Goal: Browse casually

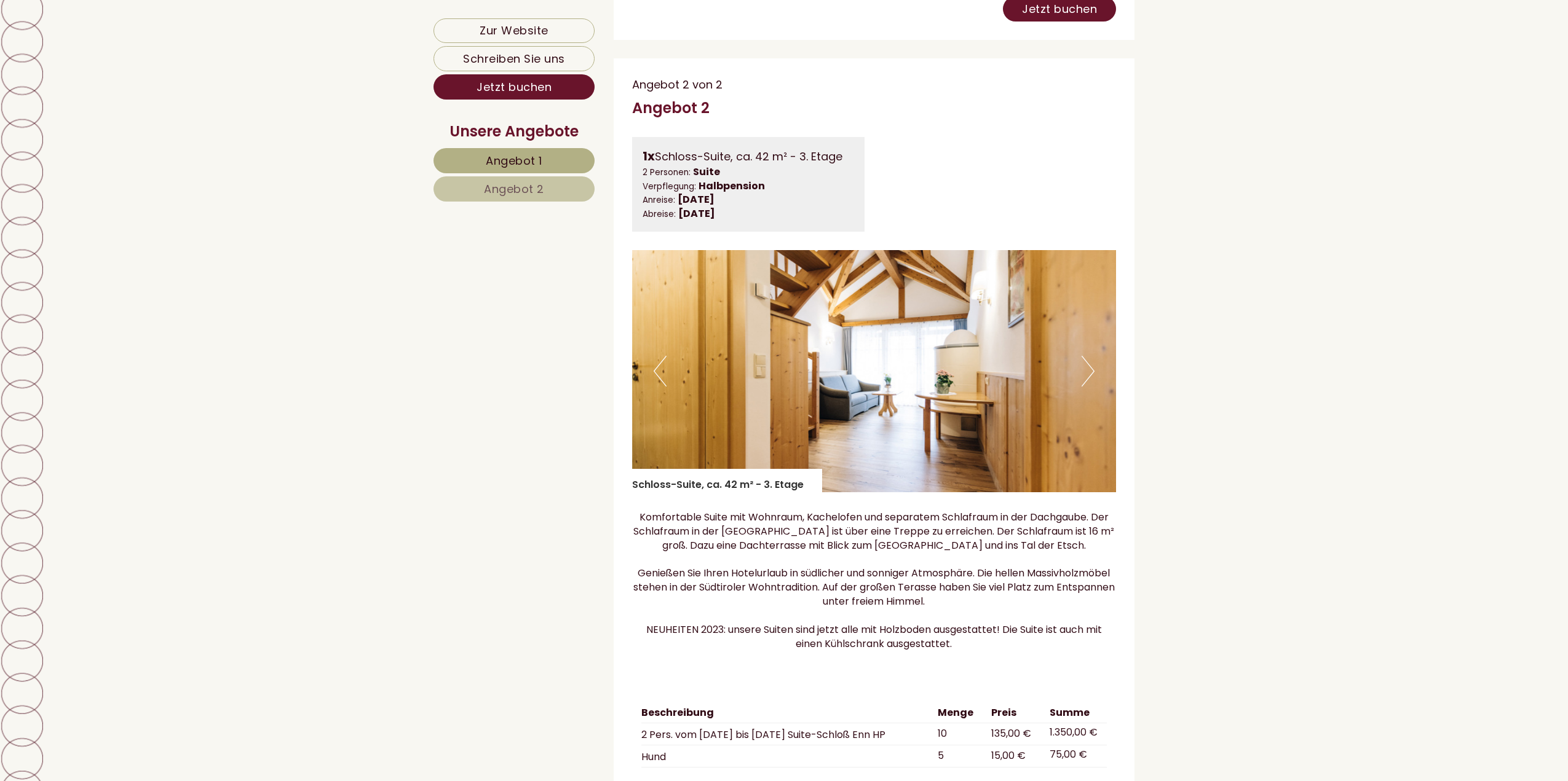
scroll to position [1967, 0]
click at [1083, 386] on button "Next" at bounding box center [1088, 371] width 13 height 31
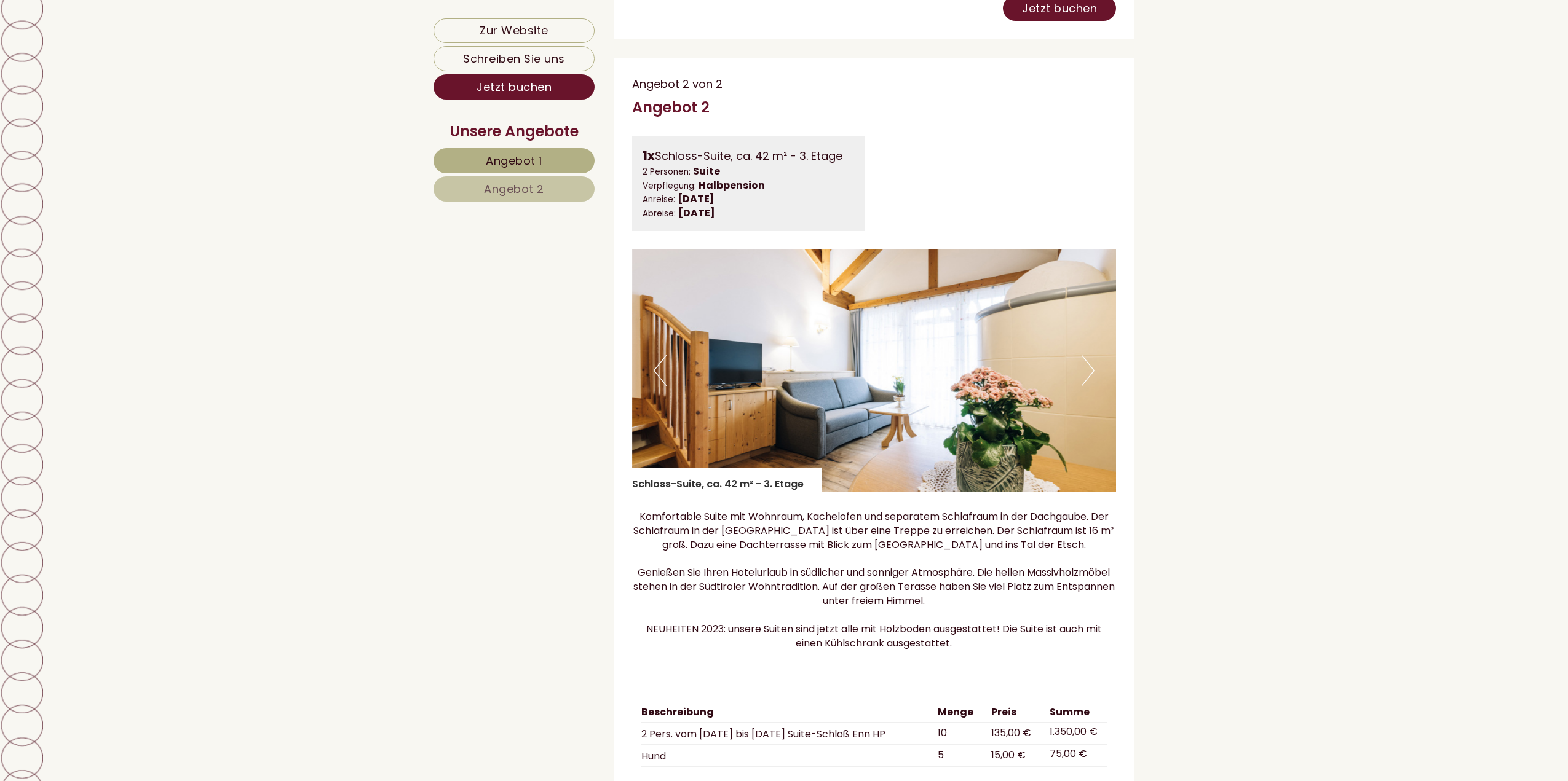
click at [1083, 386] on button "Next" at bounding box center [1088, 371] width 13 height 31
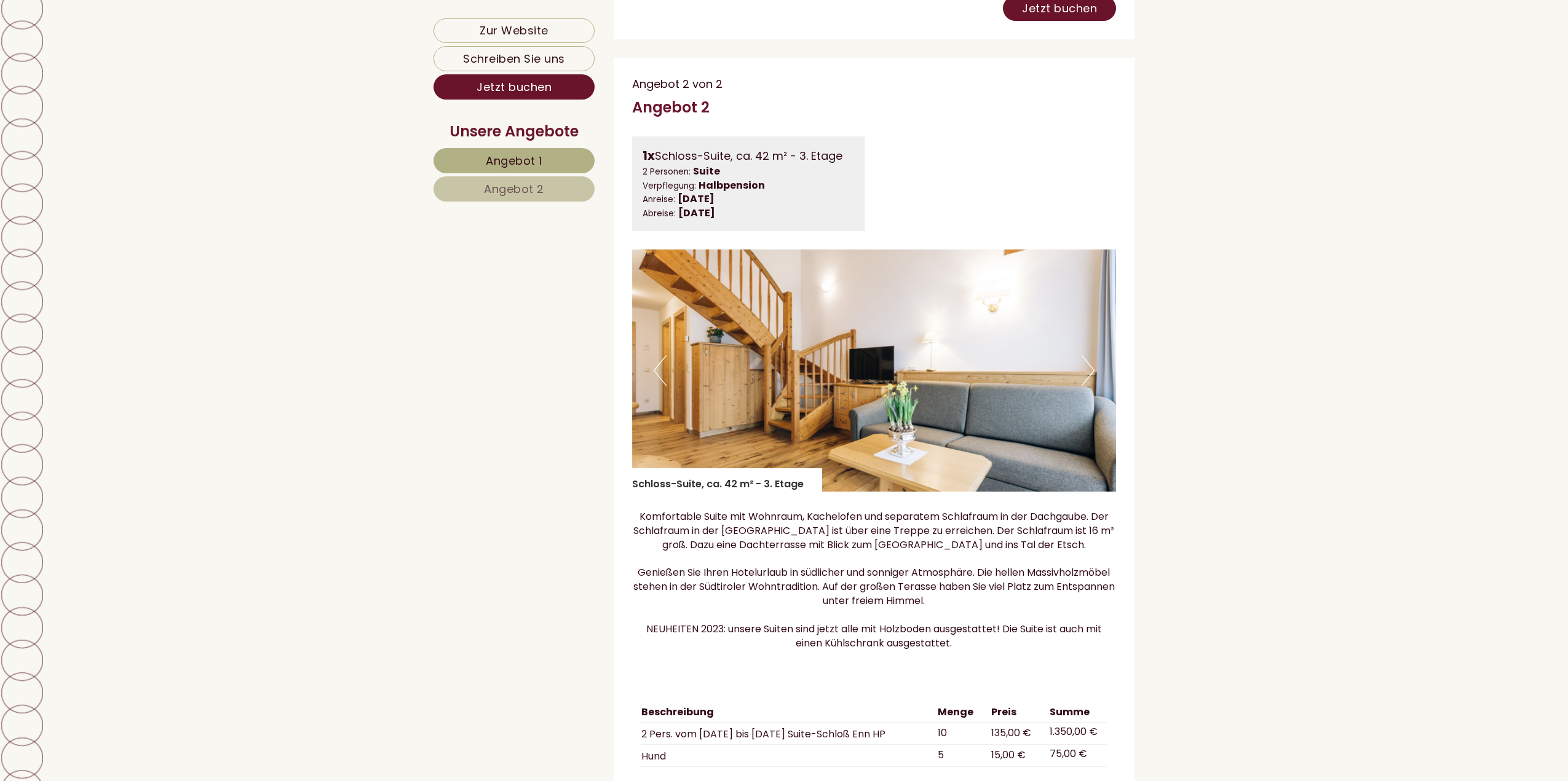
click at [1083, 386] on button "Next" at bounding box center [1088, 371] width 13 height 31
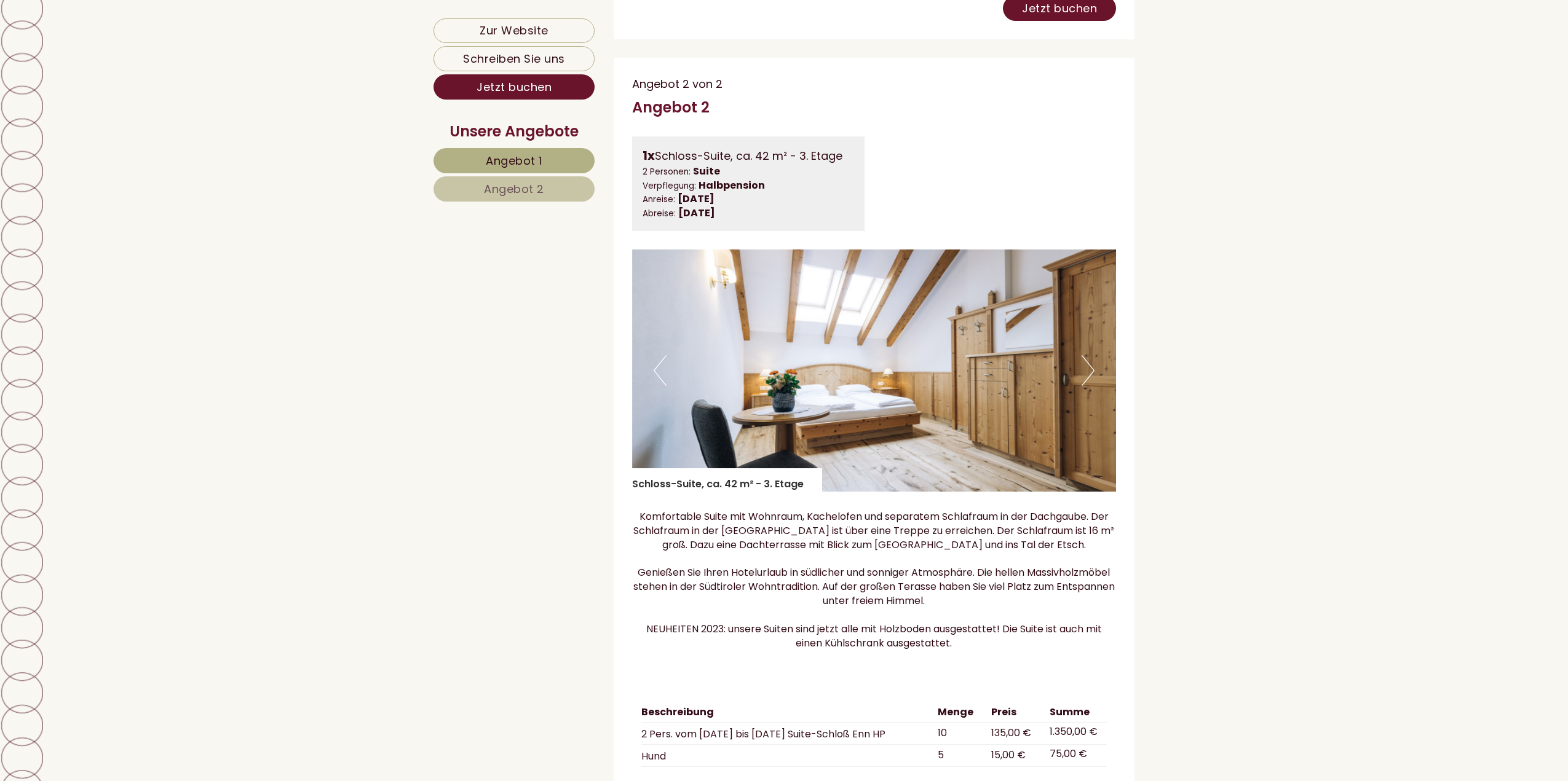
click at [1083, 386] on button "Next" at bounding box center [1088, 371] width 13 height 31
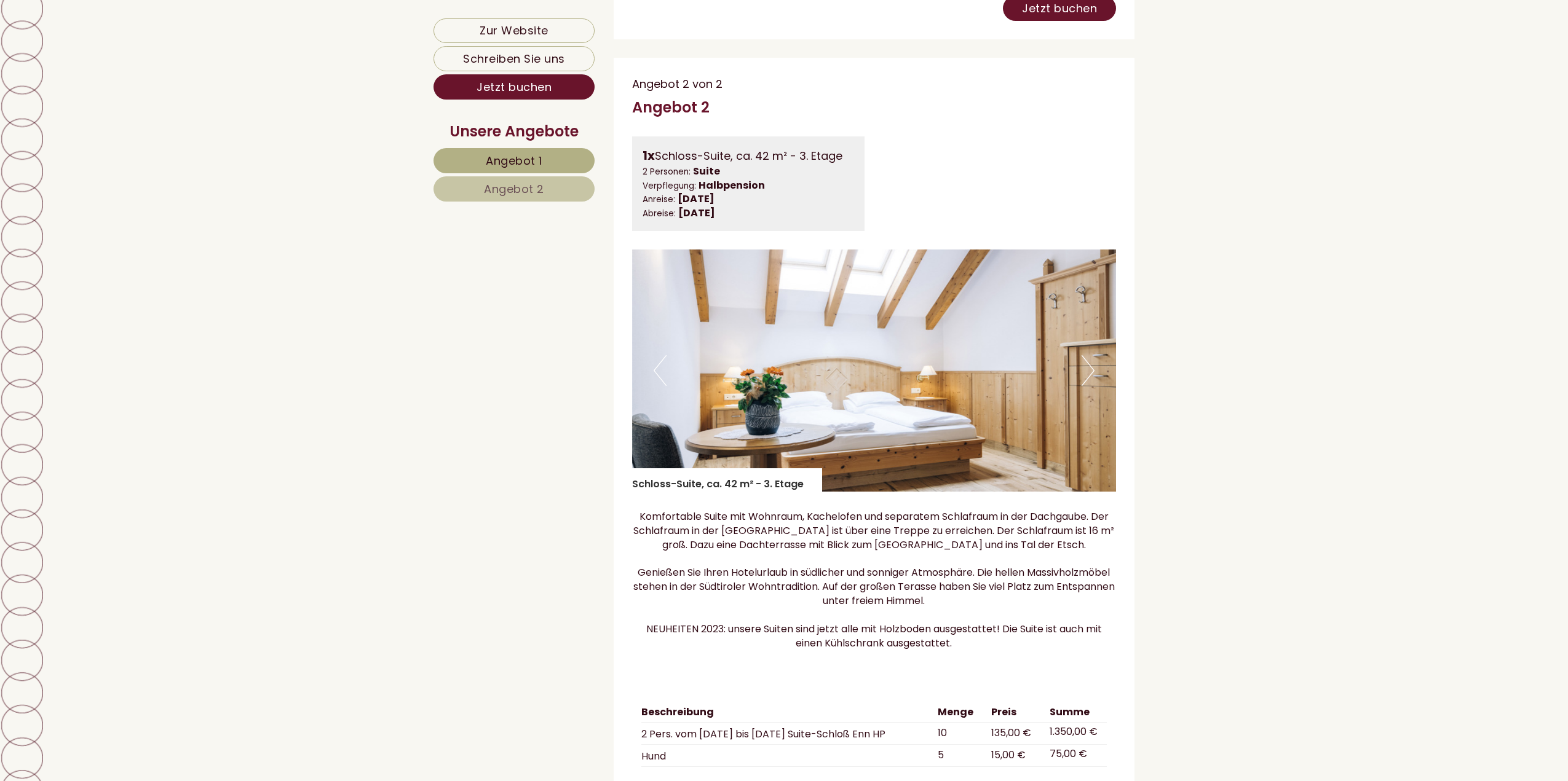
click at [1083, 386] on button "Next" at bounding box center [1088, 371] width 13 height 31
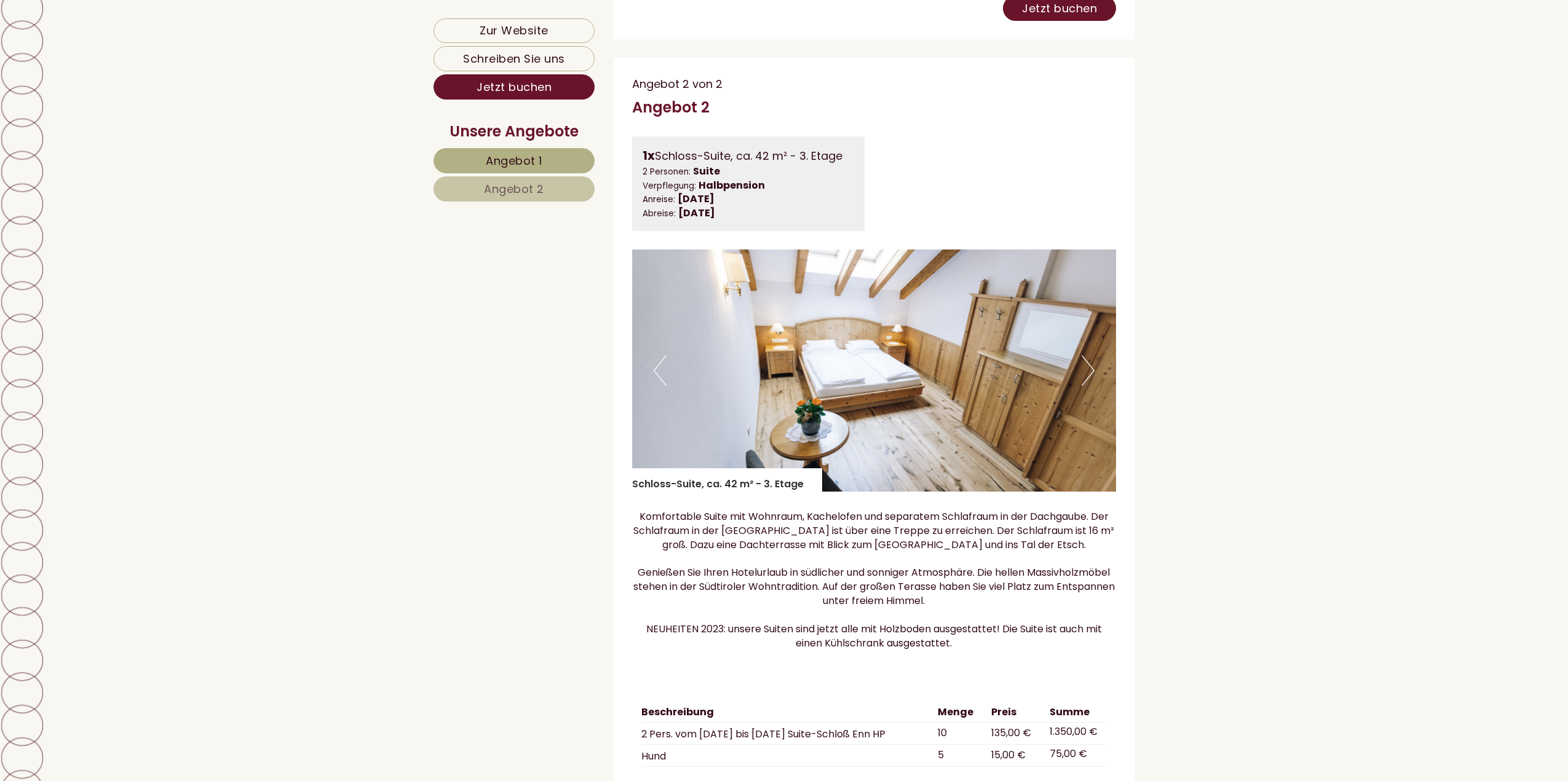
click at [1083, 386] on button "Next" at bounding box center [1088, 371] width 13 height 31
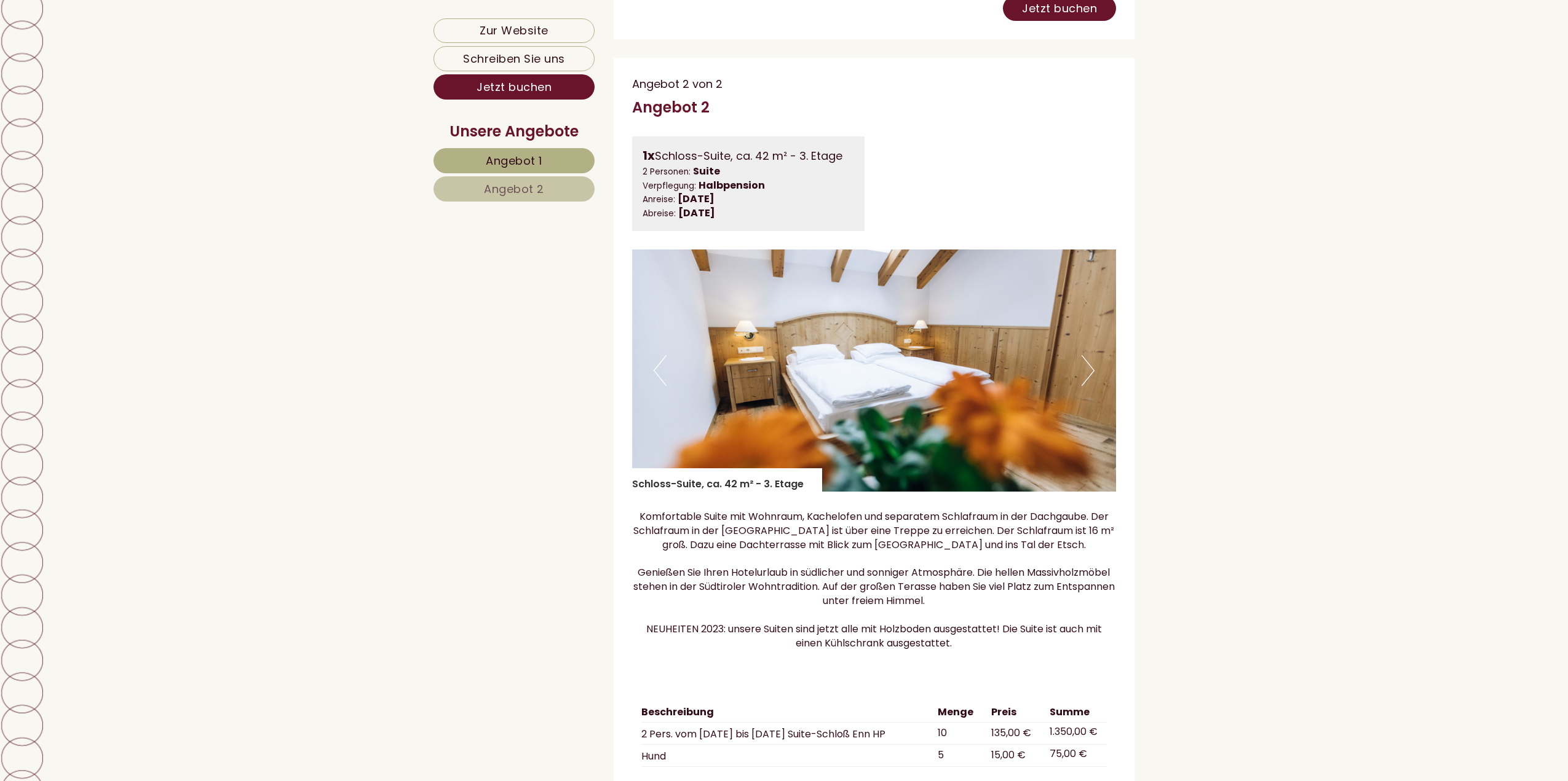
click at [1083, 386] on button "Next" at bounding box center [1088, 371] width 13 height 31
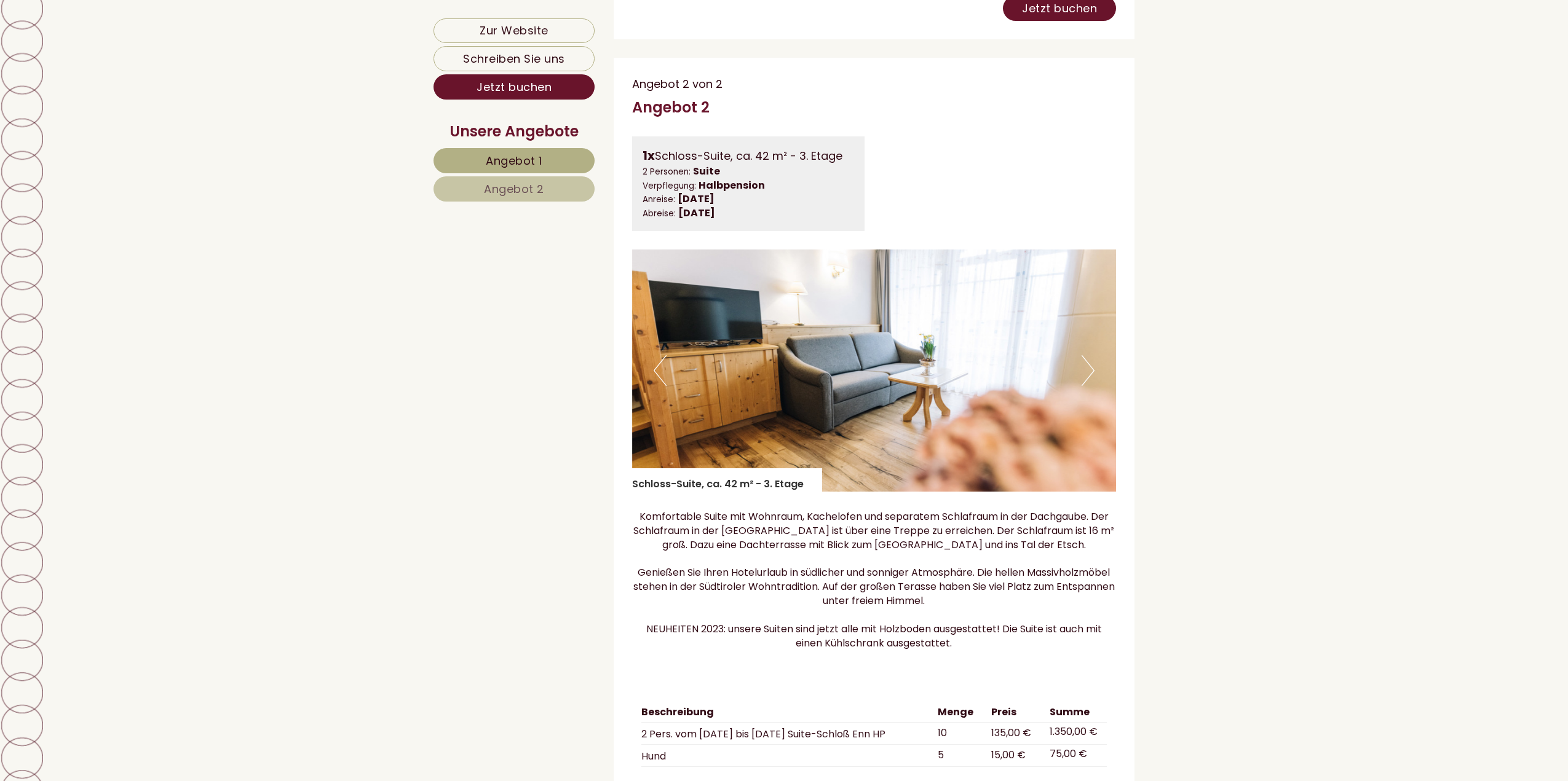
click at [1083, 386] on button "Next" at bounding box center [1088, 371] width 13 height 31
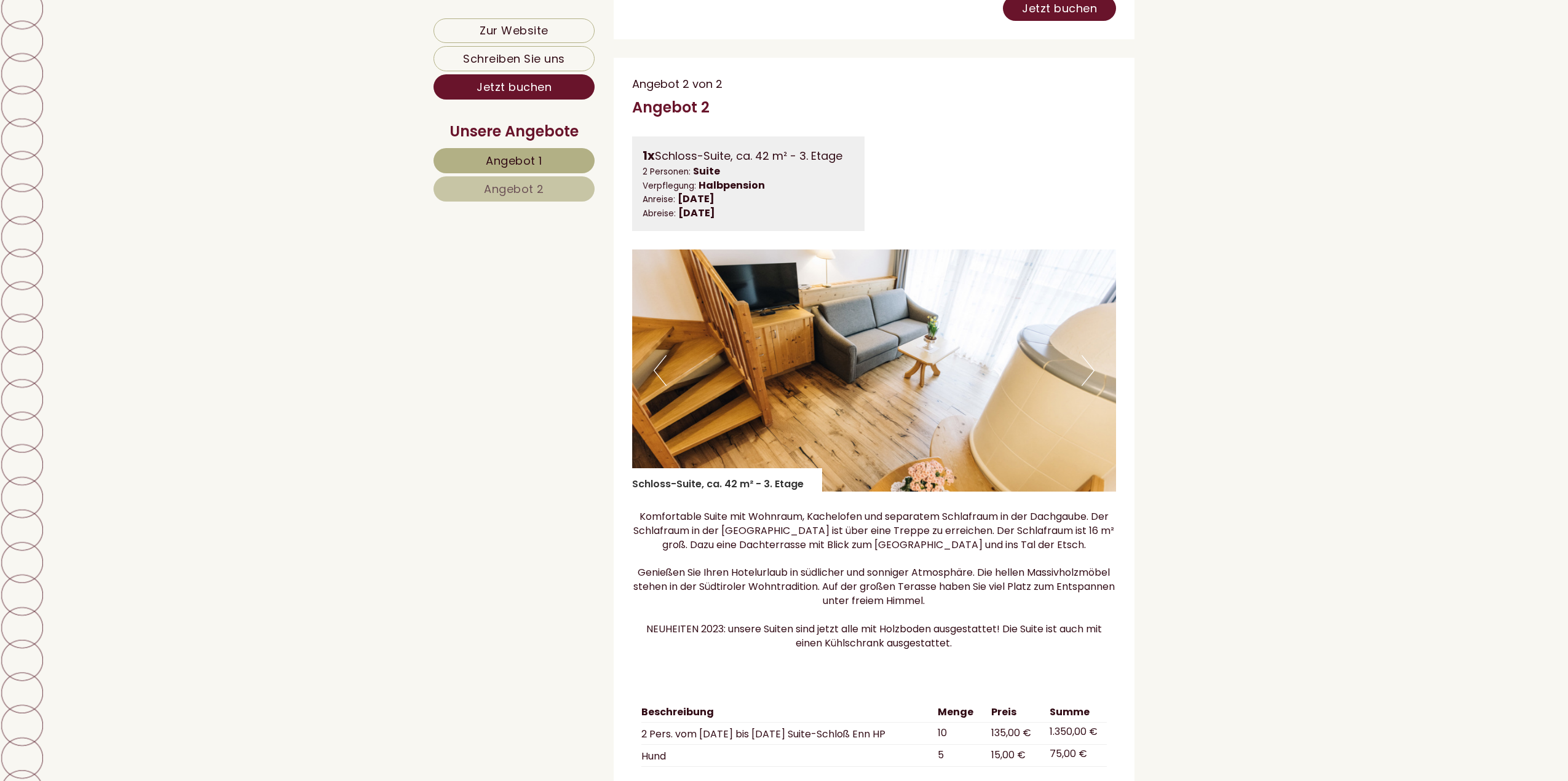
click at [1083, 386] on button "Next" at bounding box center [1088, 371] width 13 height 31
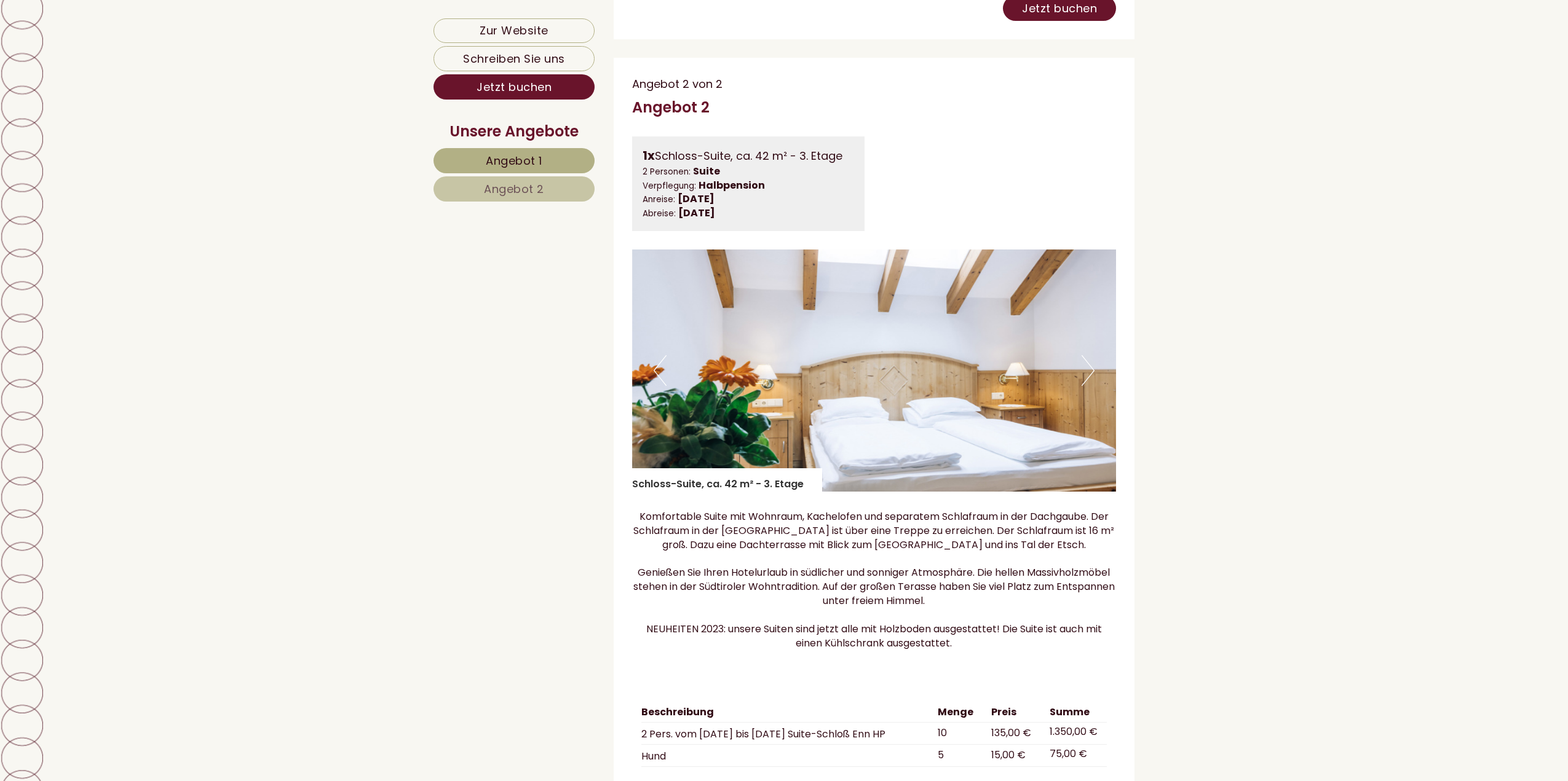
click at [1083, 386] on button "Next" at bounding box center [1088, 371] width 13 height 31
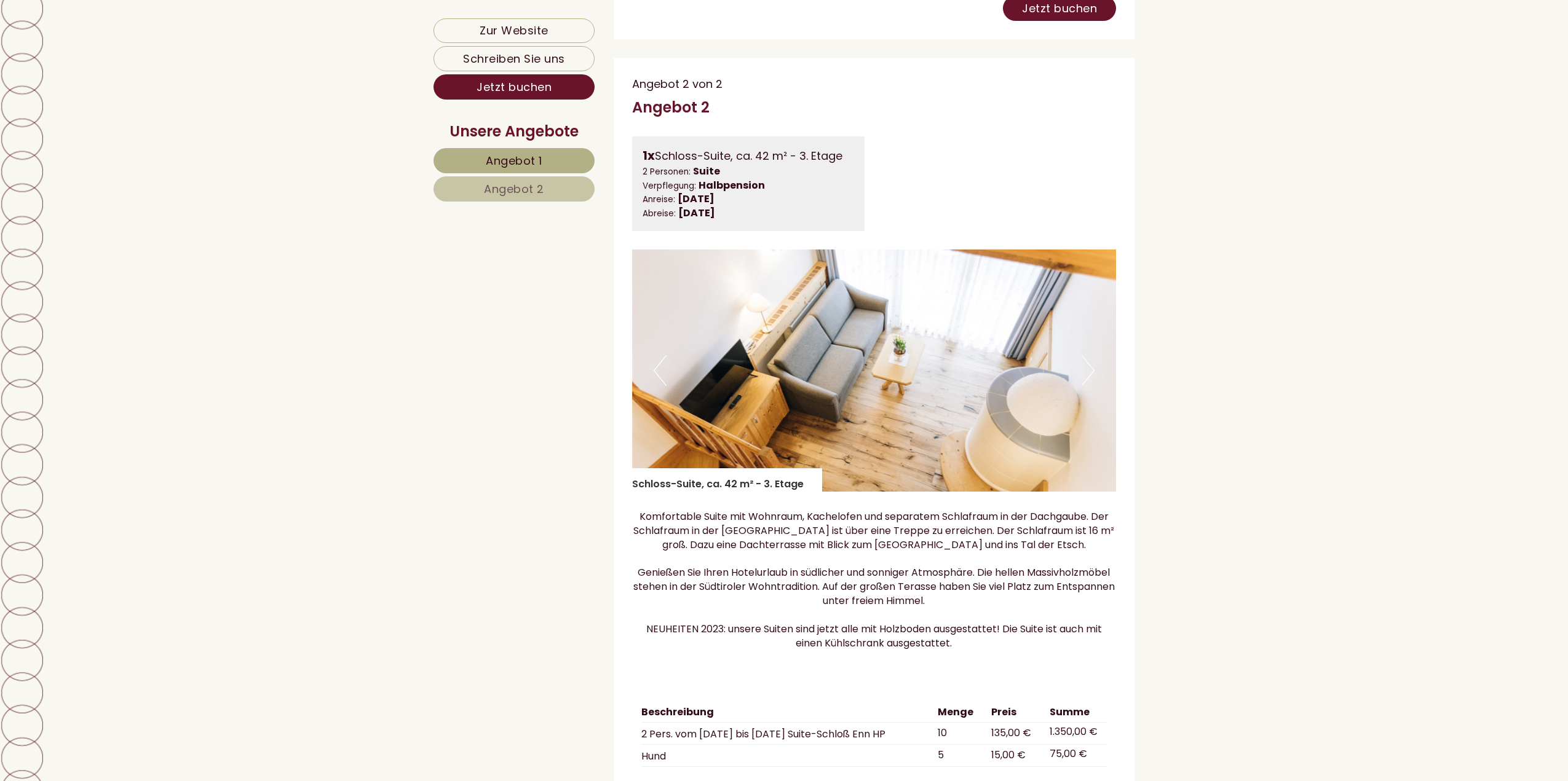
click at [1083, 386] on button "Next" at bounding box center [1088, 371] width 13 height 31
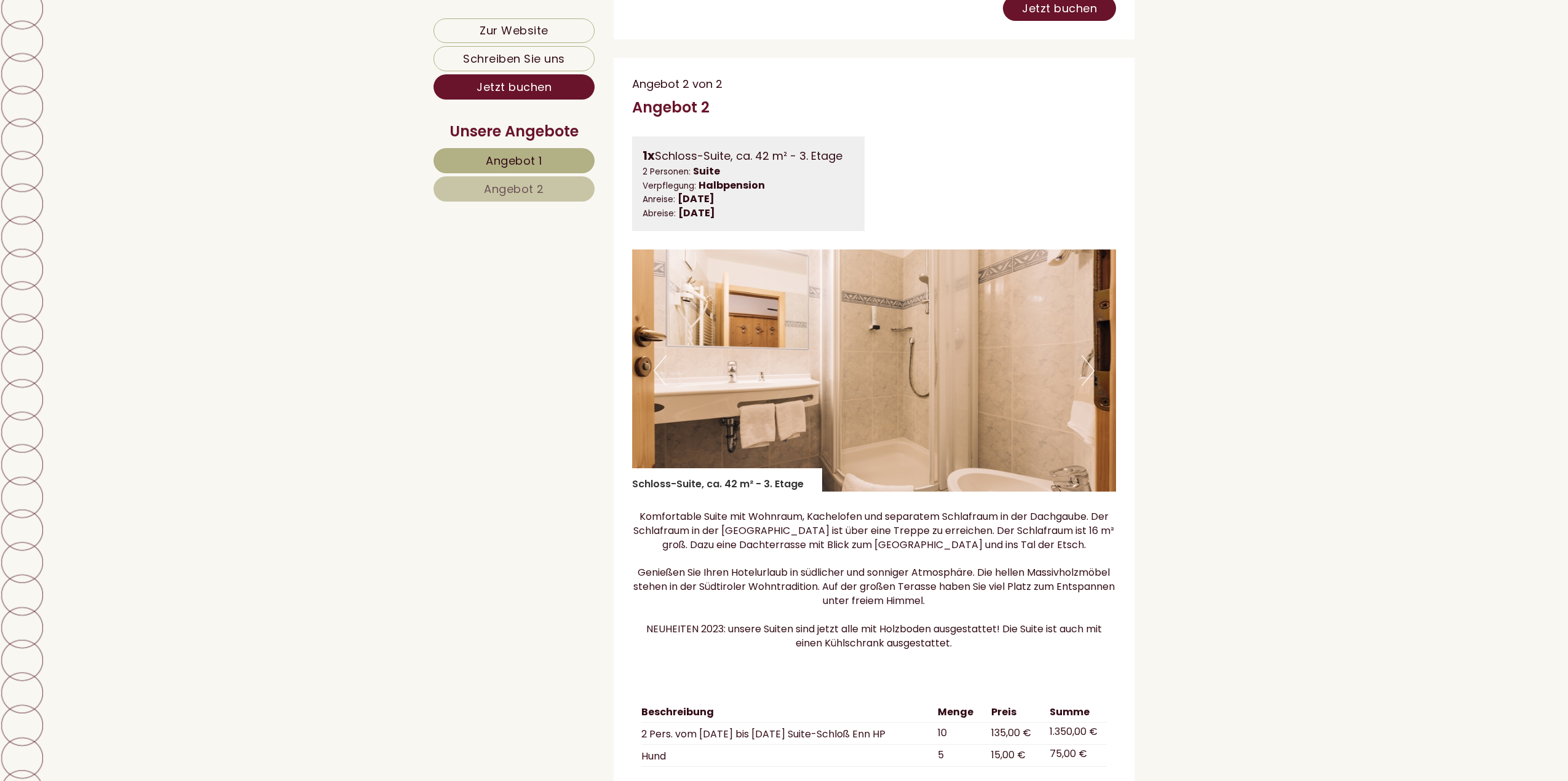
click at [1083, 386] on button "Next" at bounding box center [1088, 371] width 13 height 31
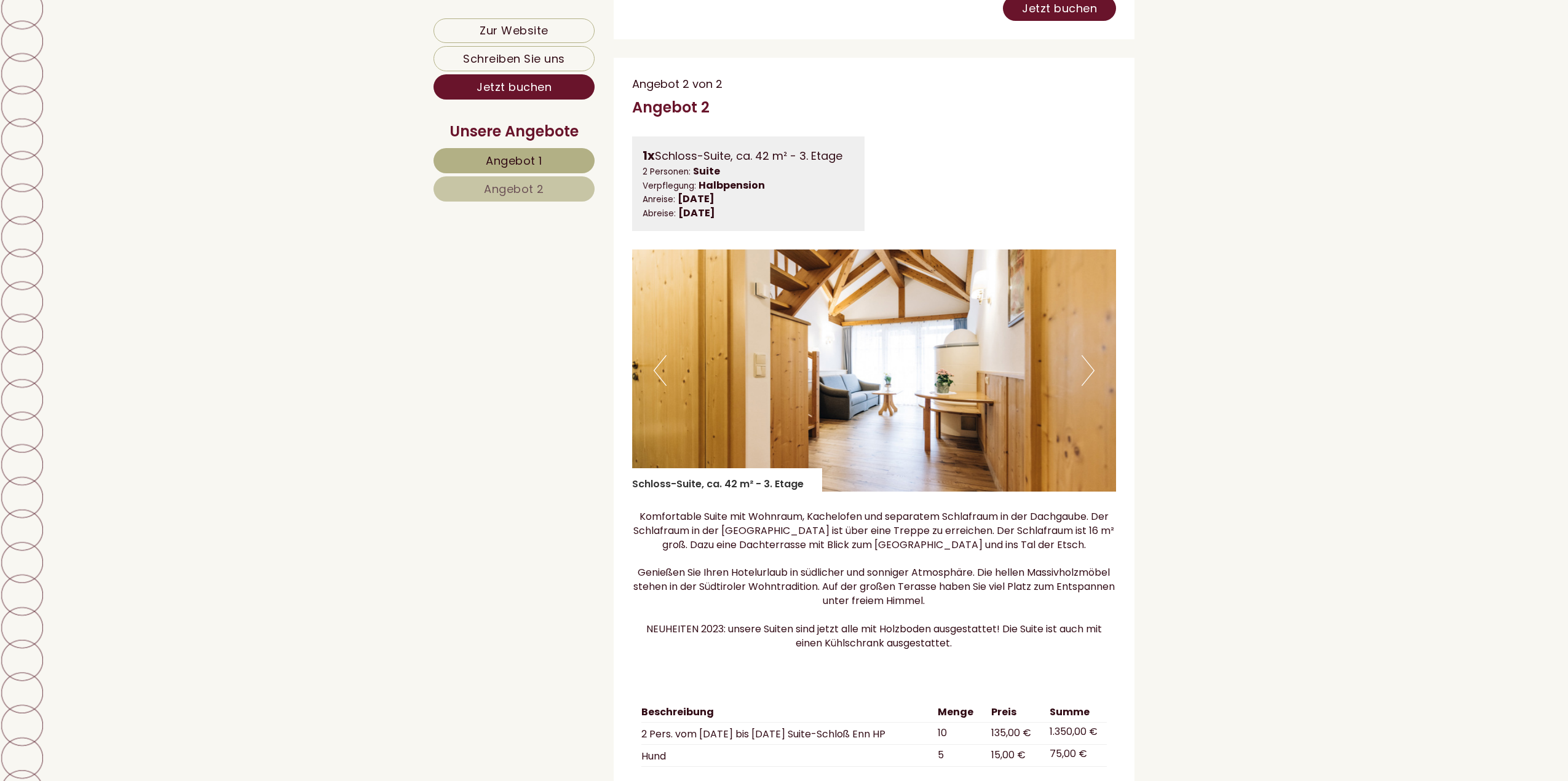
click at [1083, 386] on button "Next" at bounding box center [1088, 371] width 13 height 31
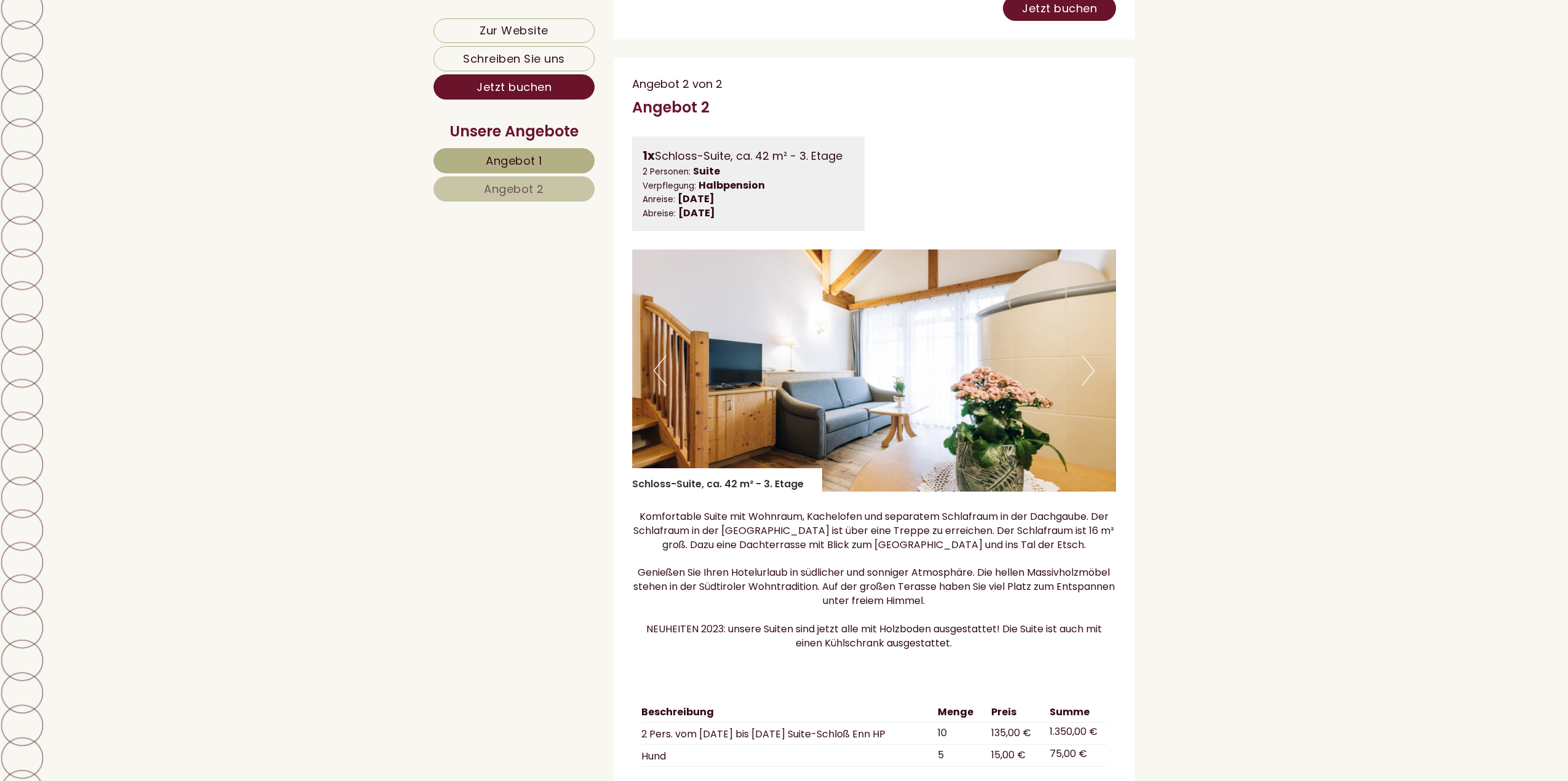
click at [1083, 386] on button "Next" at bounding box center [1088, 371] width 13 height 31
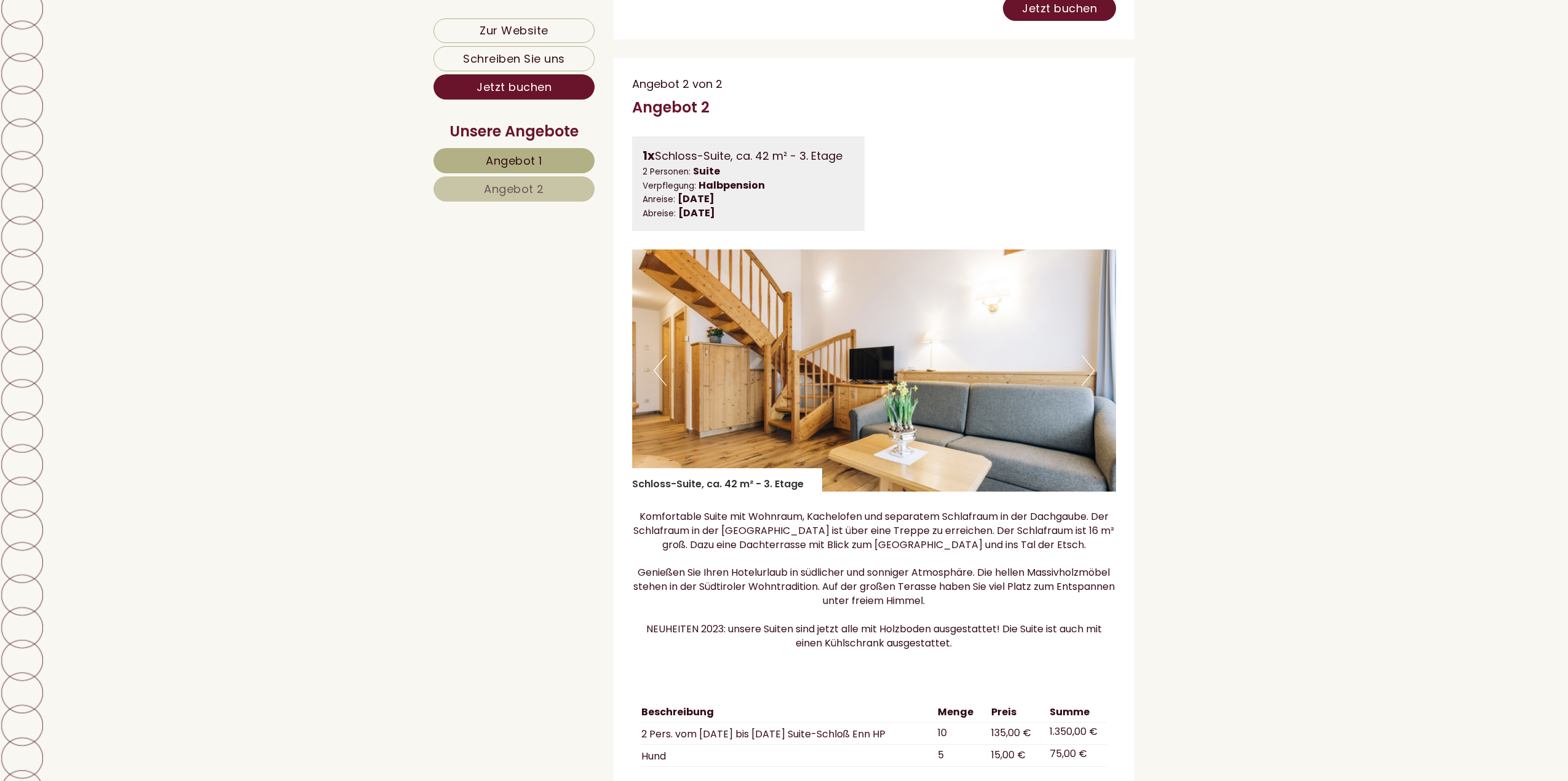
click at [1083, 386] on button "Next" at bounding box center [1088, 371] width 13 height 31
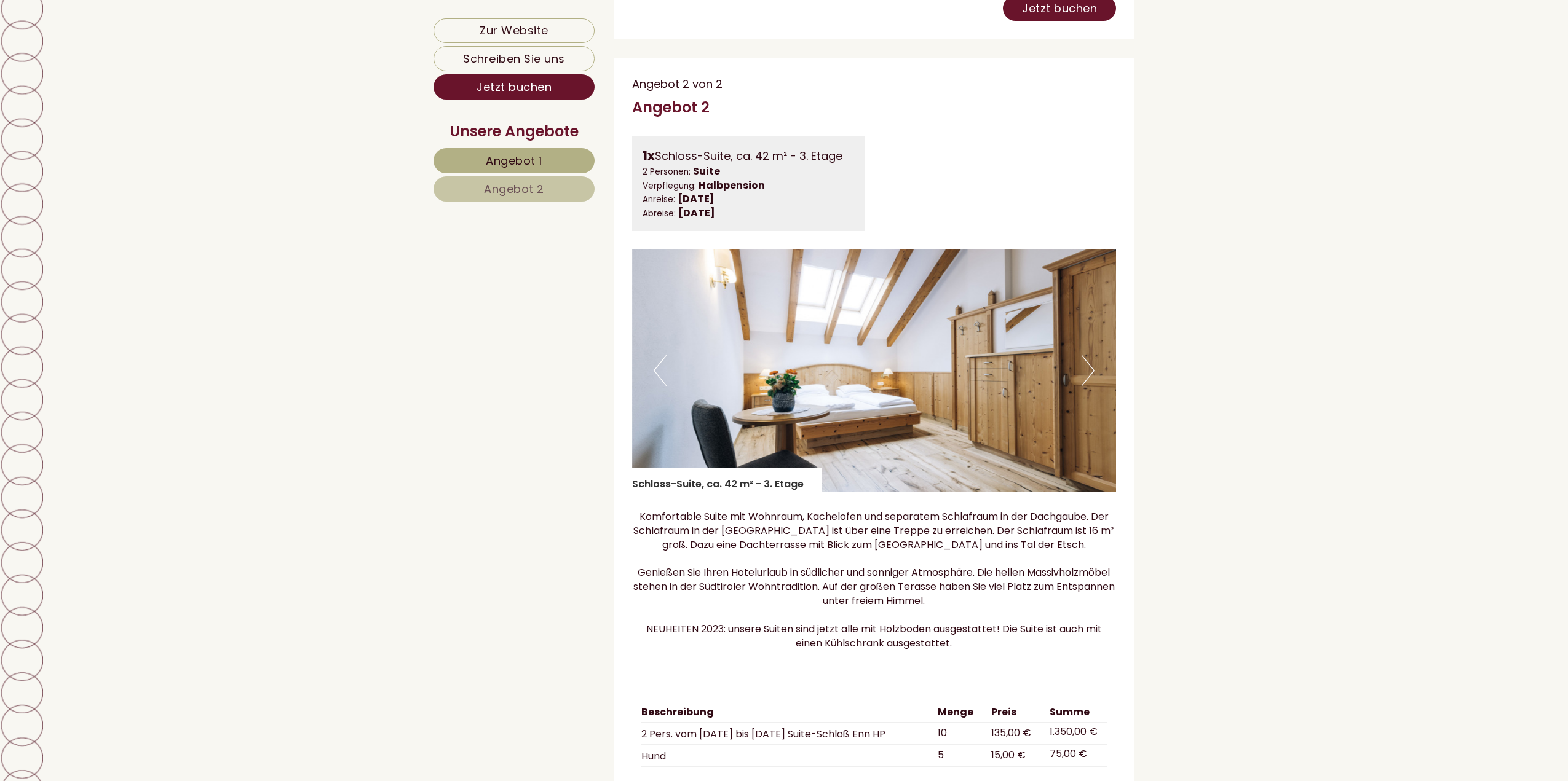
click at [1083, 386] on button "Next" at bounding box center [1088, 371] width 13 height 31
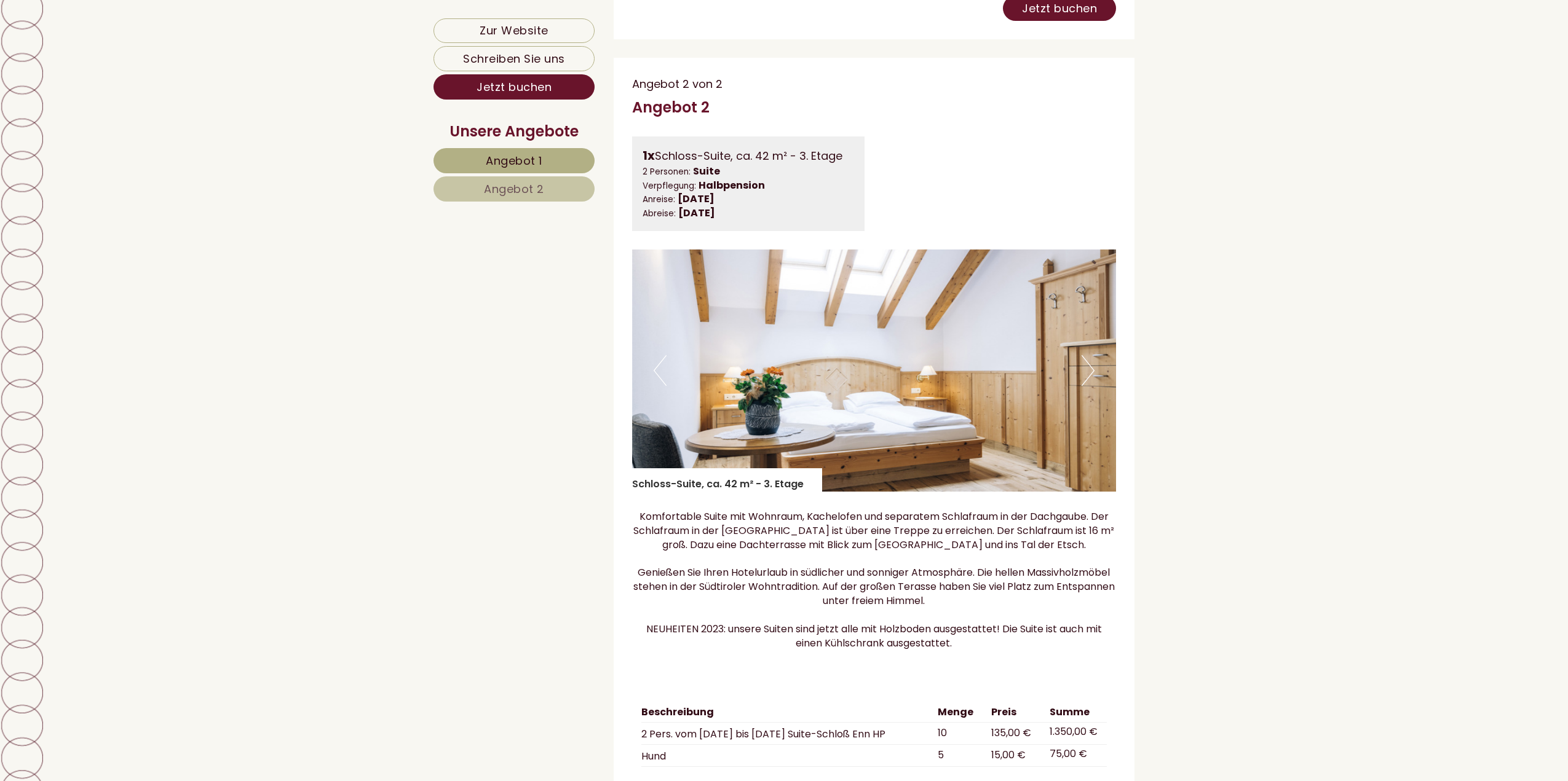
click at [1083, 386] on button "Next" at bounding box center [1088, 371] width 13 height 31
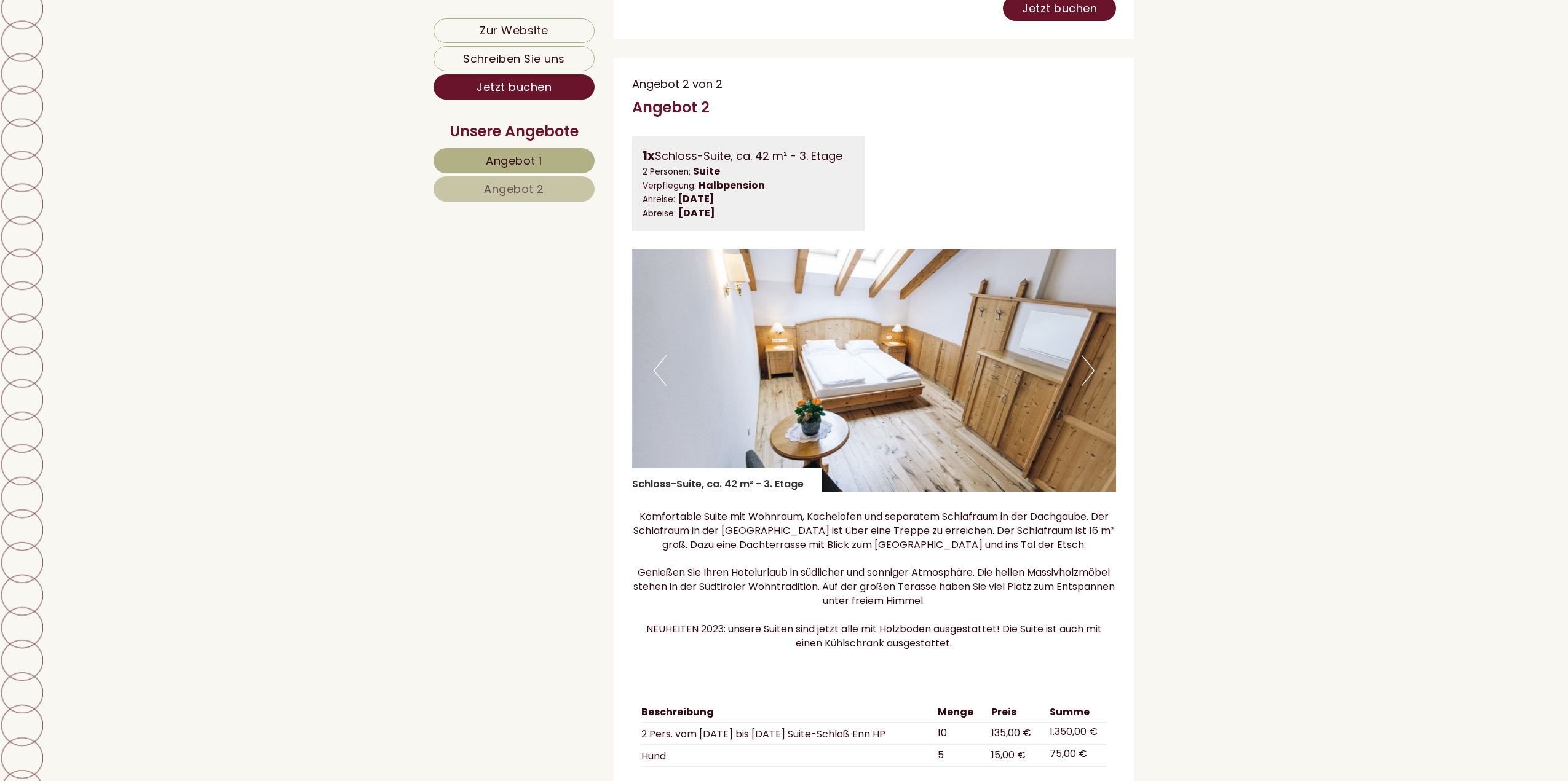
click at [1083, 386] on button "Next" at bounding box center [1088, 371] width 13 height 31
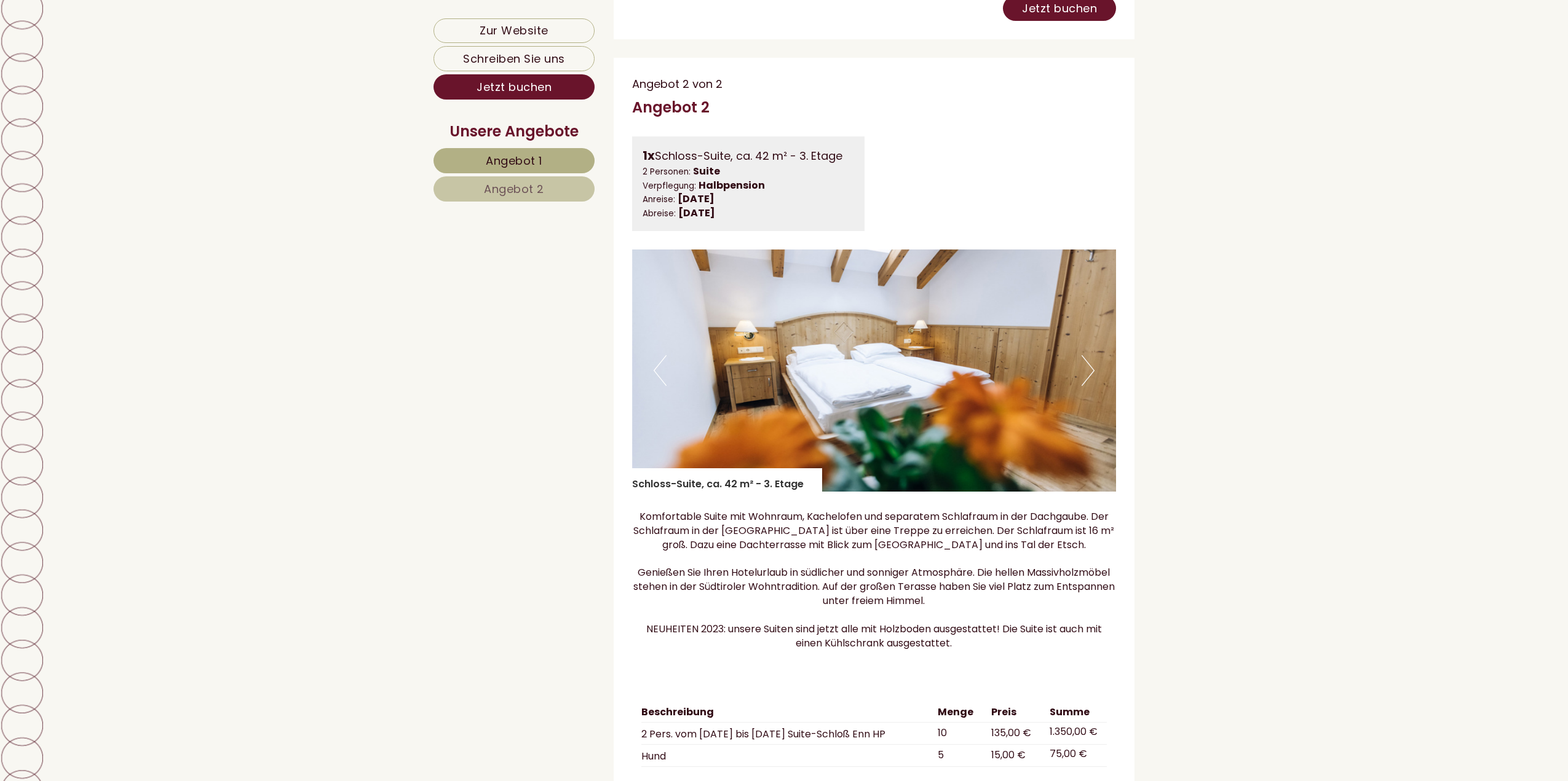
click at [1083, 386] on button "Next" at bounding box center [1088, 371] width 13 height 31
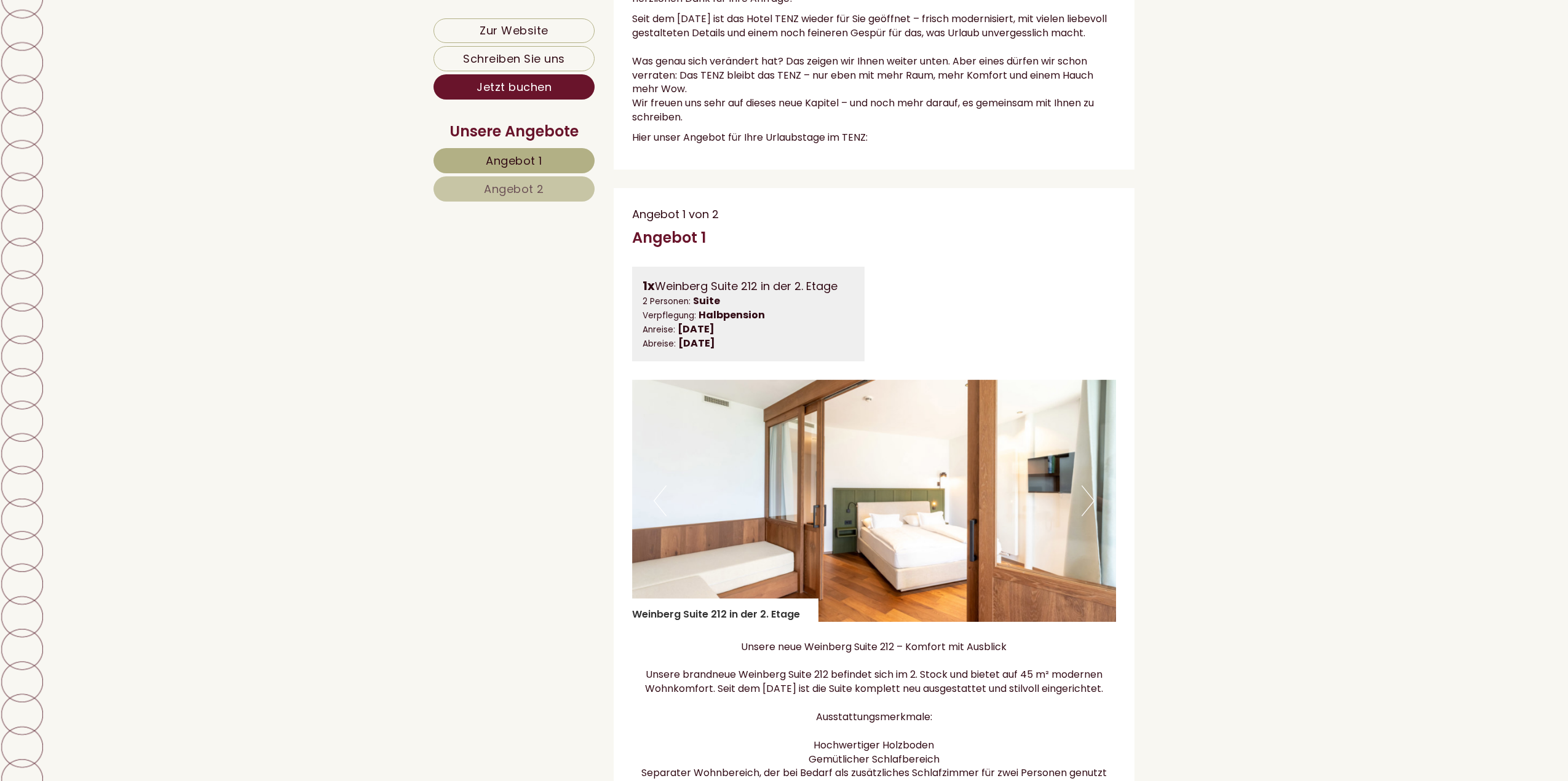
scroll to position [922, 0]
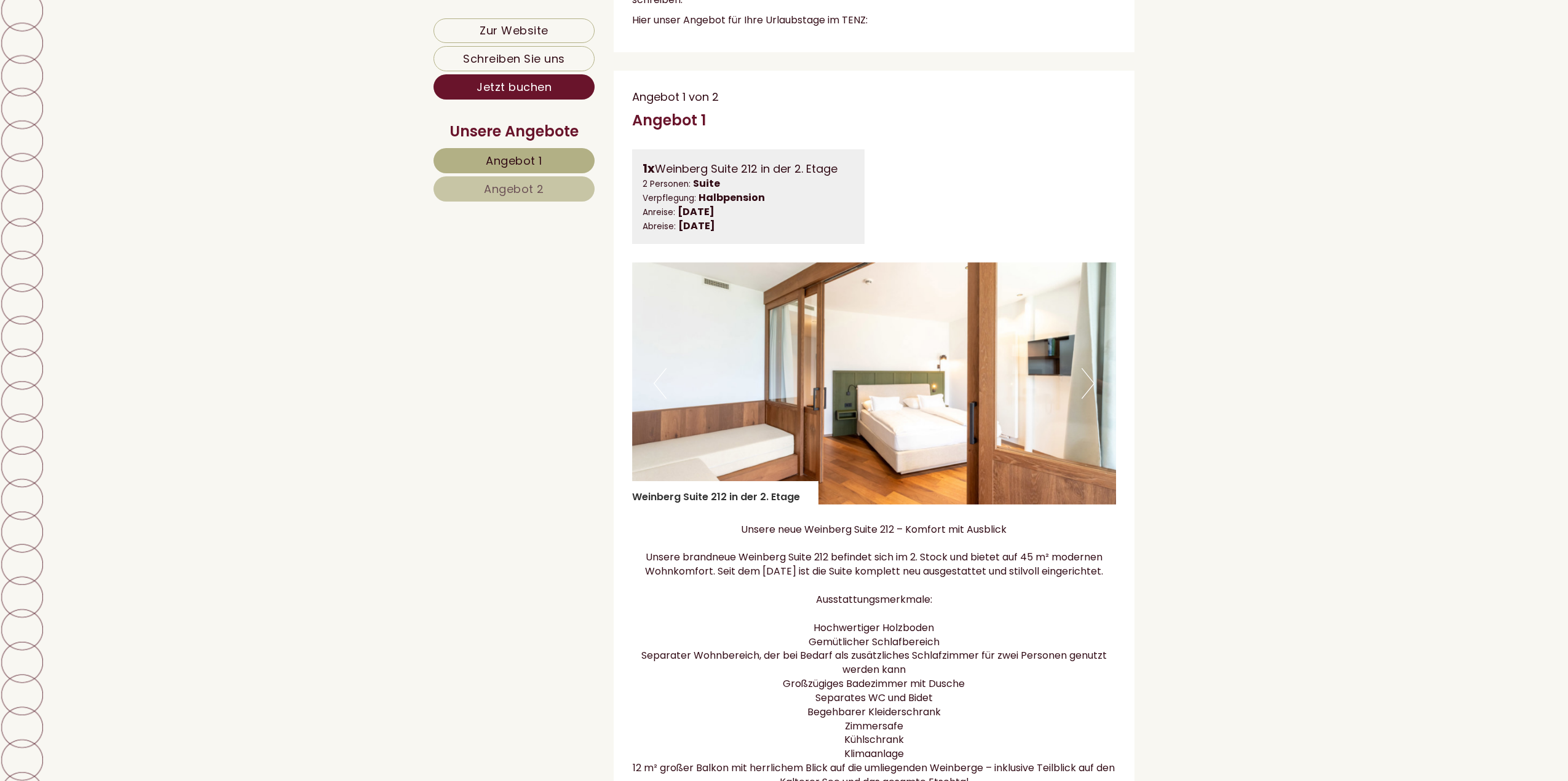
click at [1080, 395] on img at bounding box center [874, 383] width 485 height 242
click at [1086, 394] on button "Next" at bounding box center [1088, 383] width 13 height 31
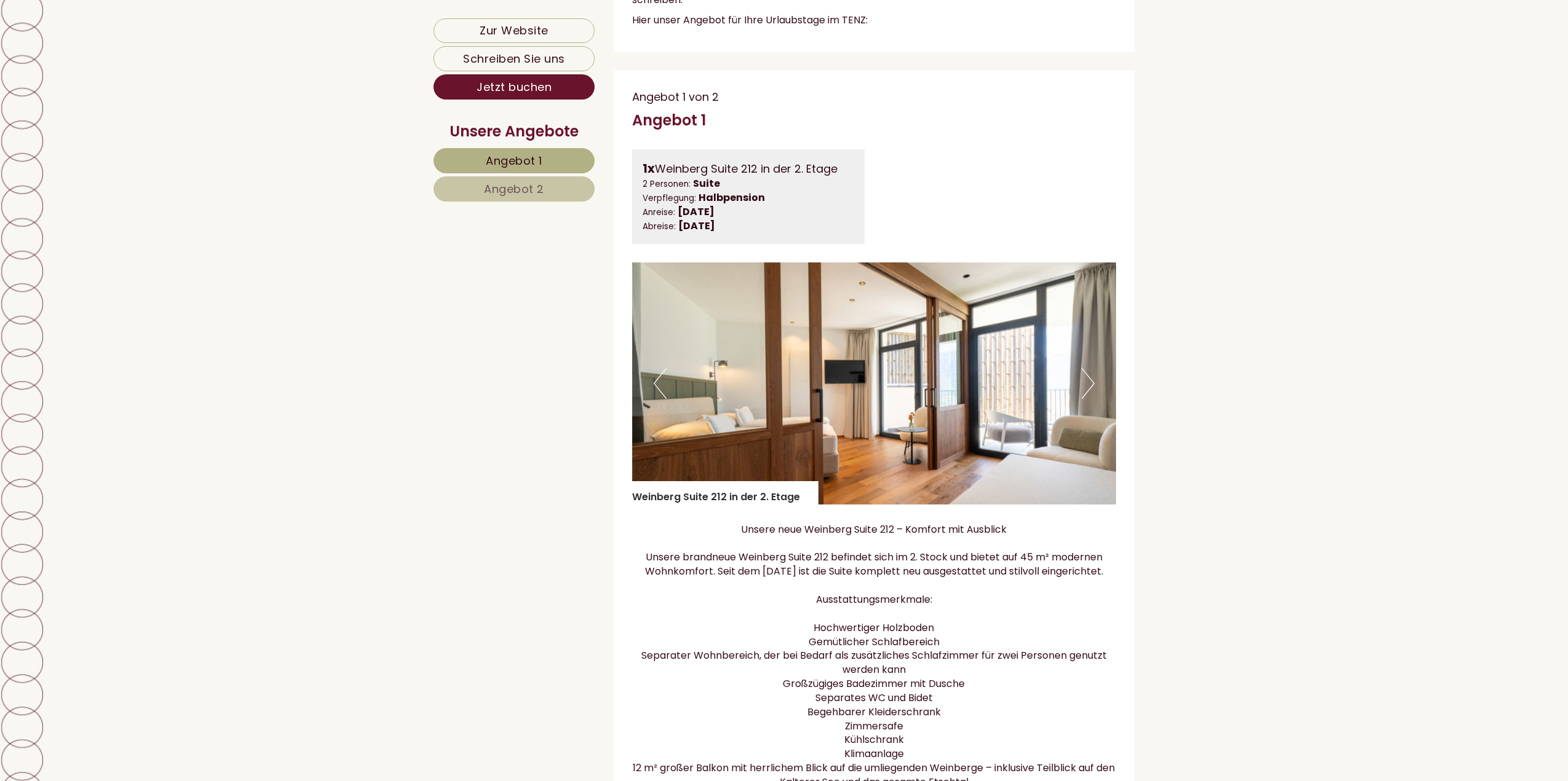
click at [1086, 394] on button "Next" at bounding box center [1088, 383] width 13 height 31
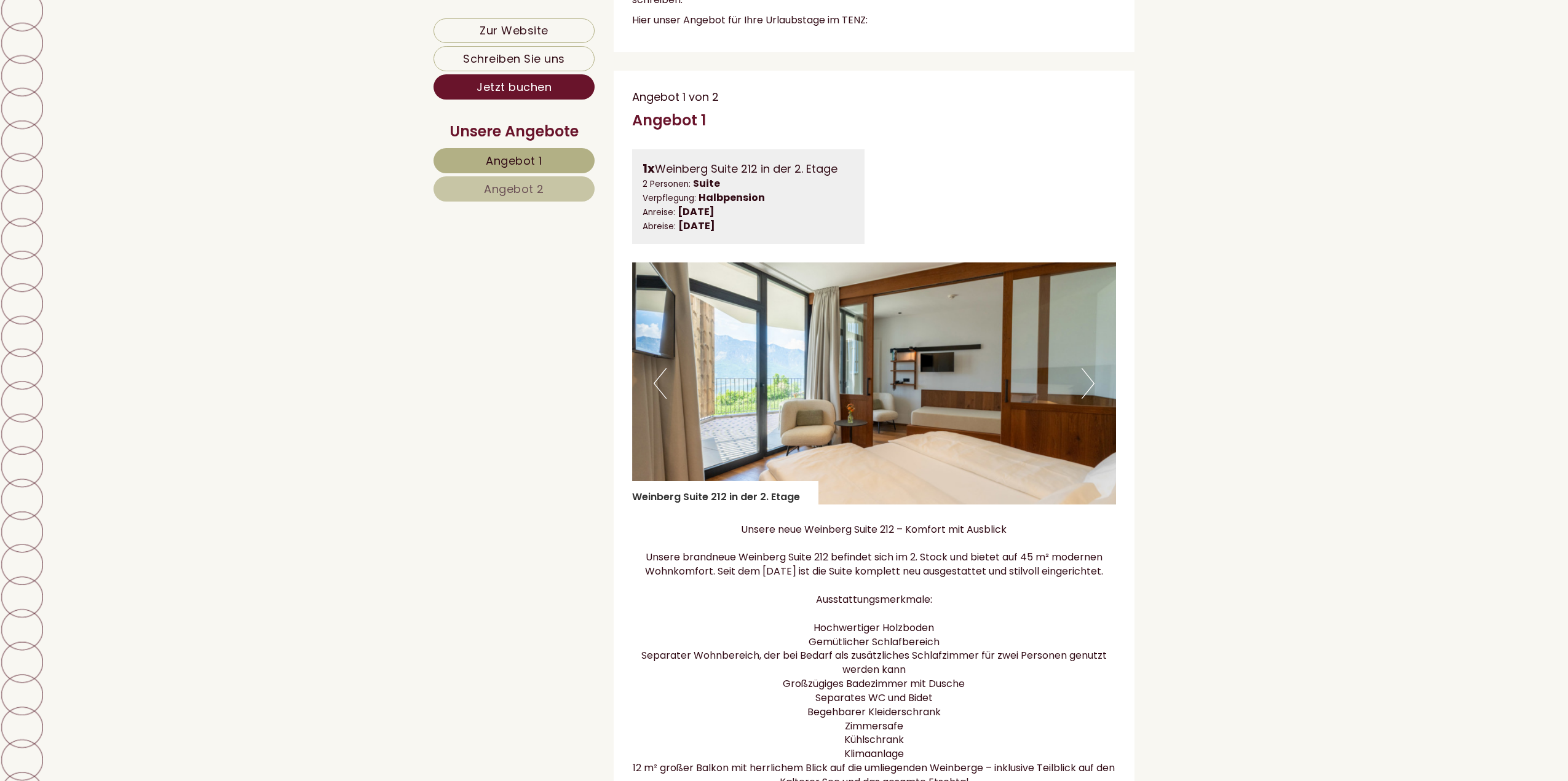
click at [1086, 394] on button "Next" at bounding box center [1088, 383] width 13 height 31
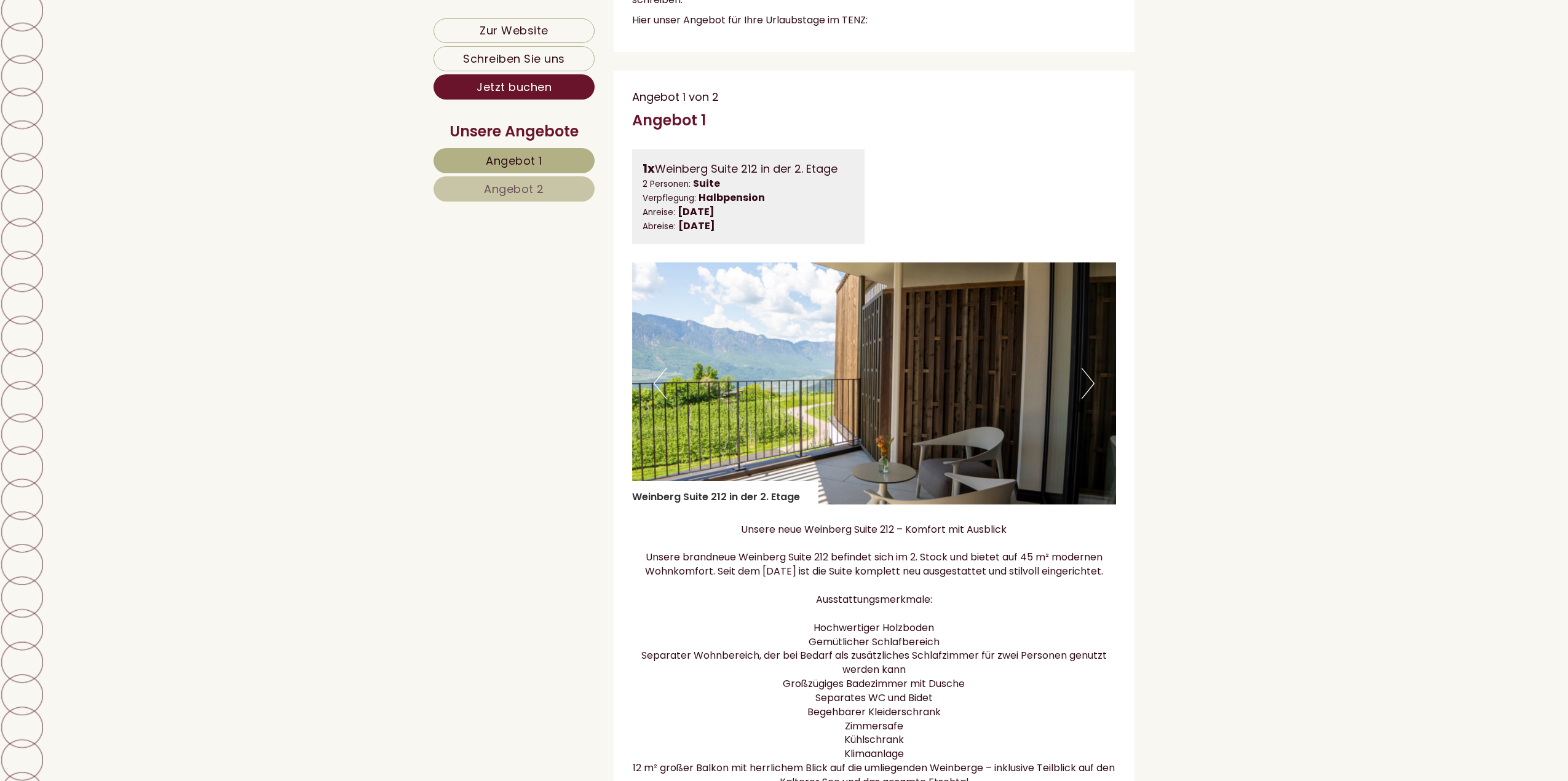
click at [1086, 394] on button "Next" at bounding box center [1088, 383] width 13 height 31
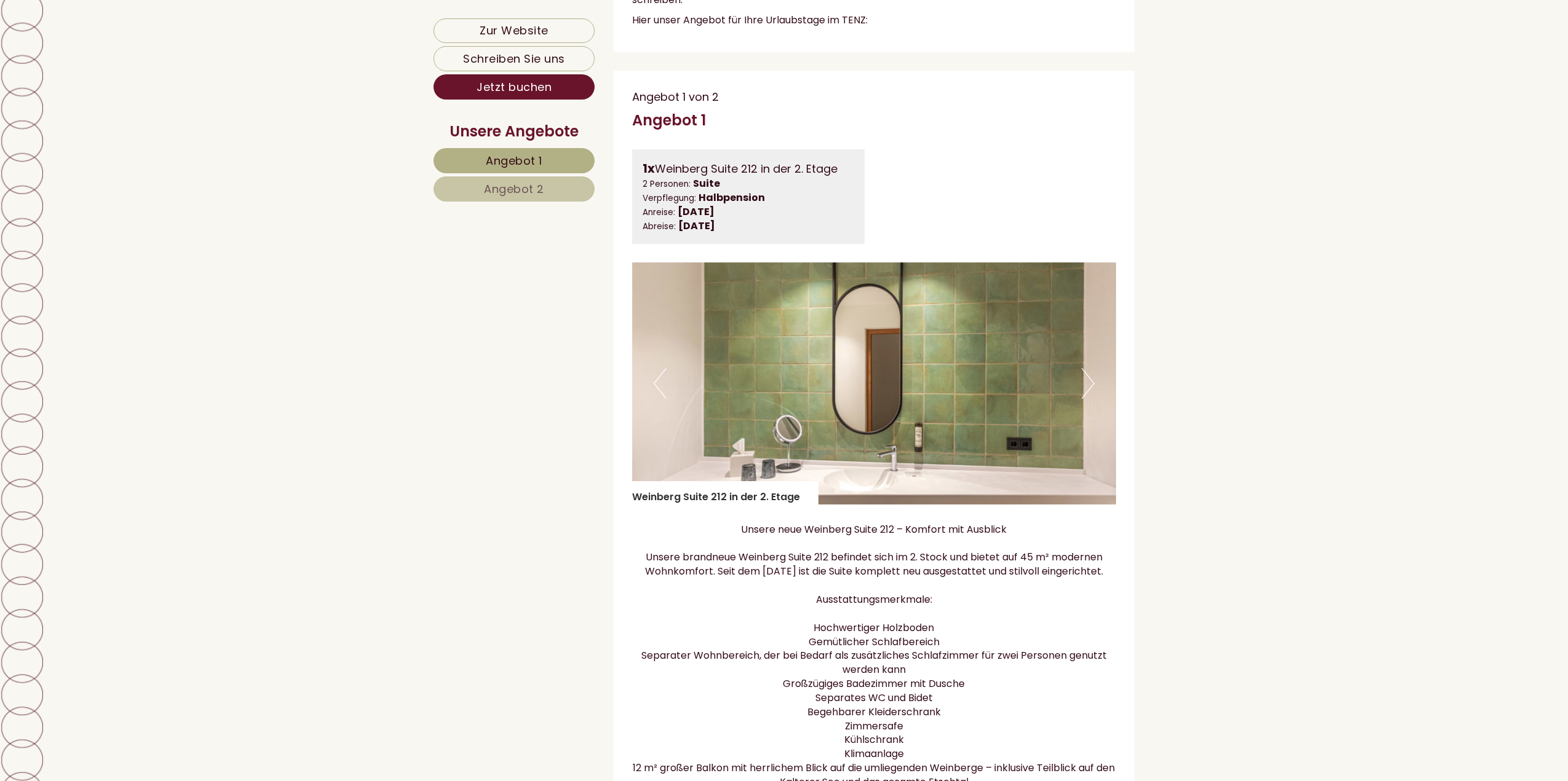
click at [1086, 394] on button "Next" at bounding box center [1088, 383] width 13 height 31
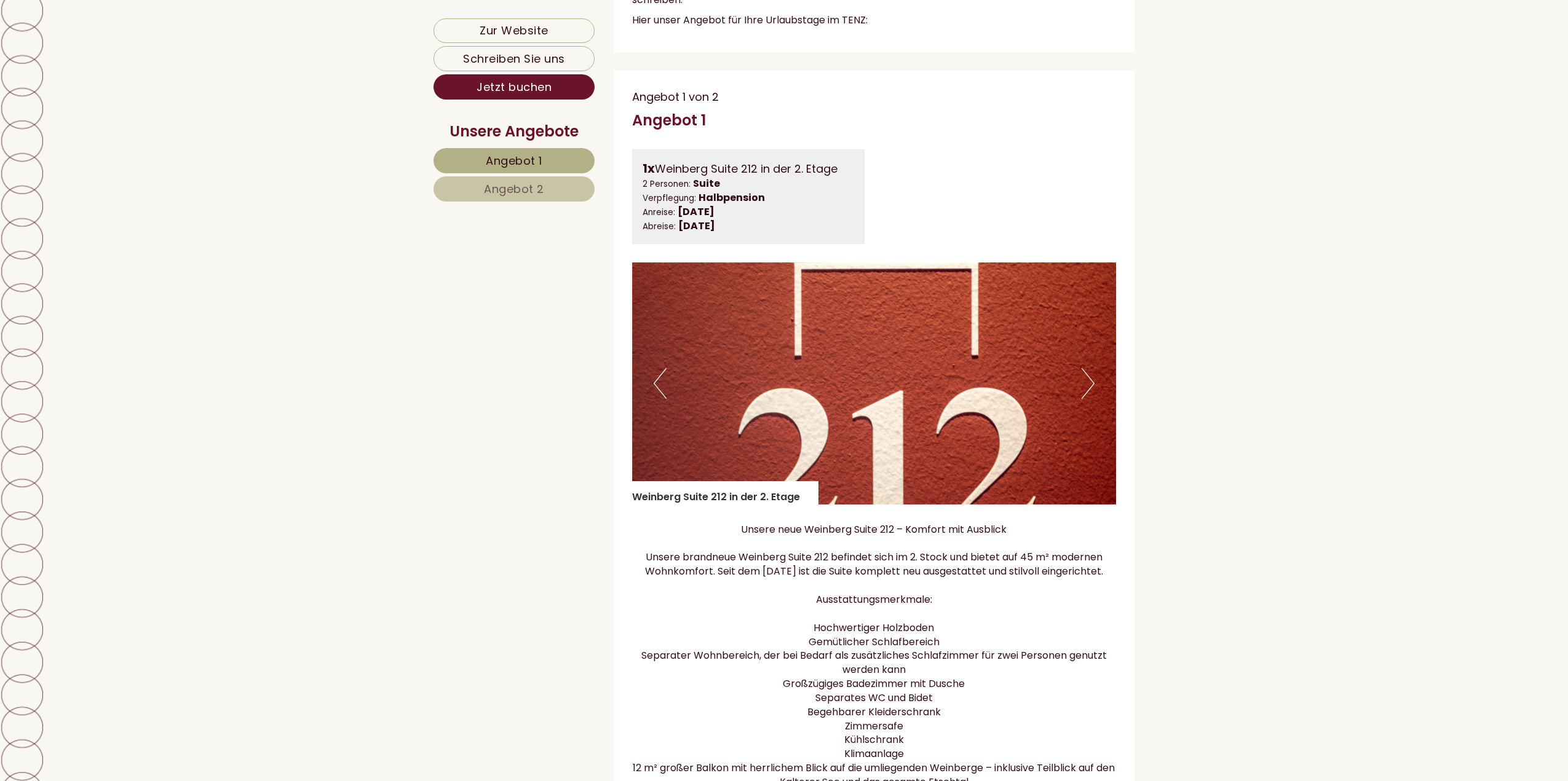
click at [1086, 394] on button "Next" at bounding box center [1088, 383] width 13 height 31
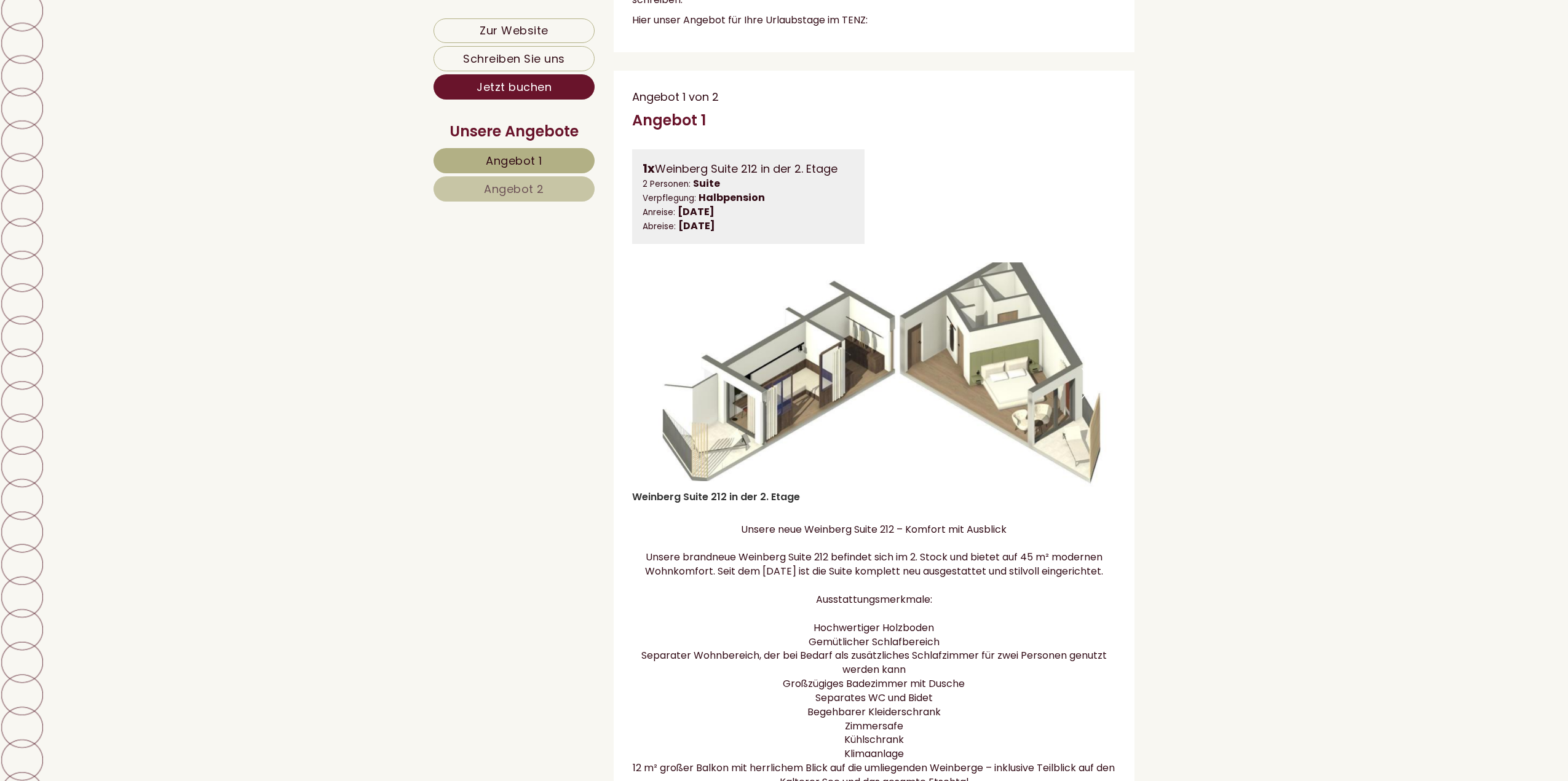
click at [1086, 394] on button "Next" at bounding box center [1088, 383] width 13 height 31
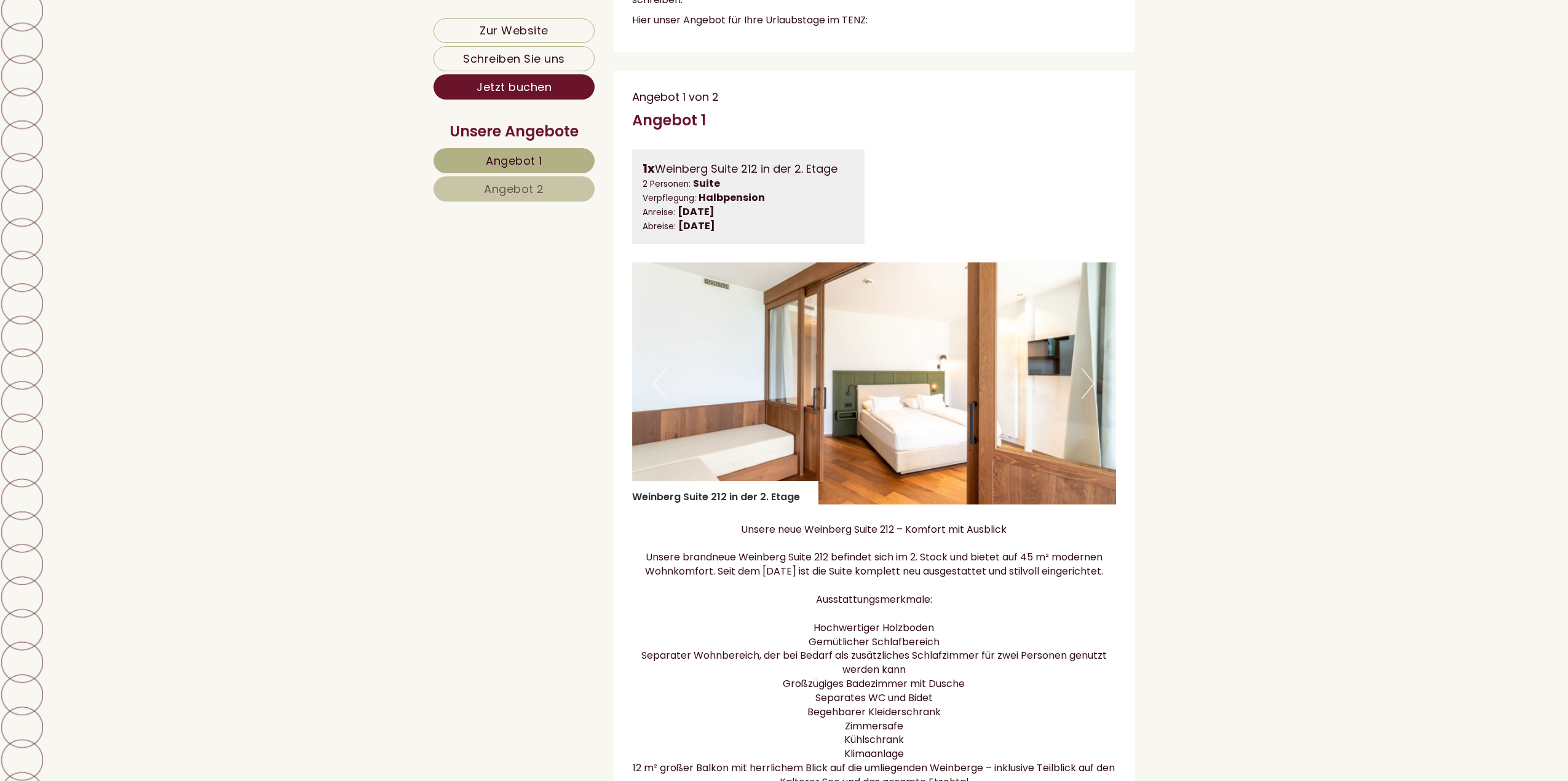
click at [1086, 394] on button "Next" at bounding box center [1088, 383] width 13 height 31
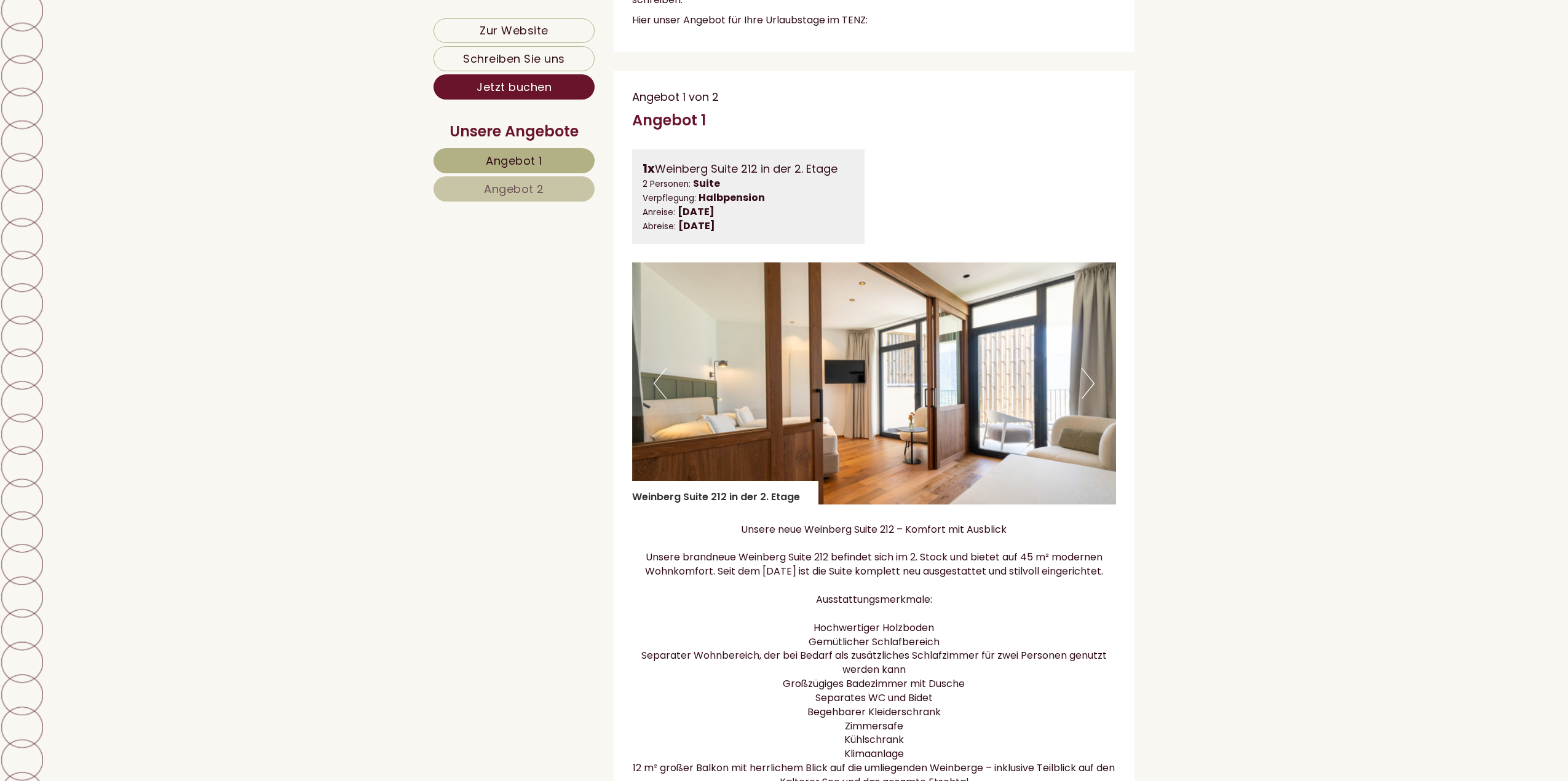
click at [1086, 394] on button "Next" at bounding box center [1088, 383] width 13 height 31
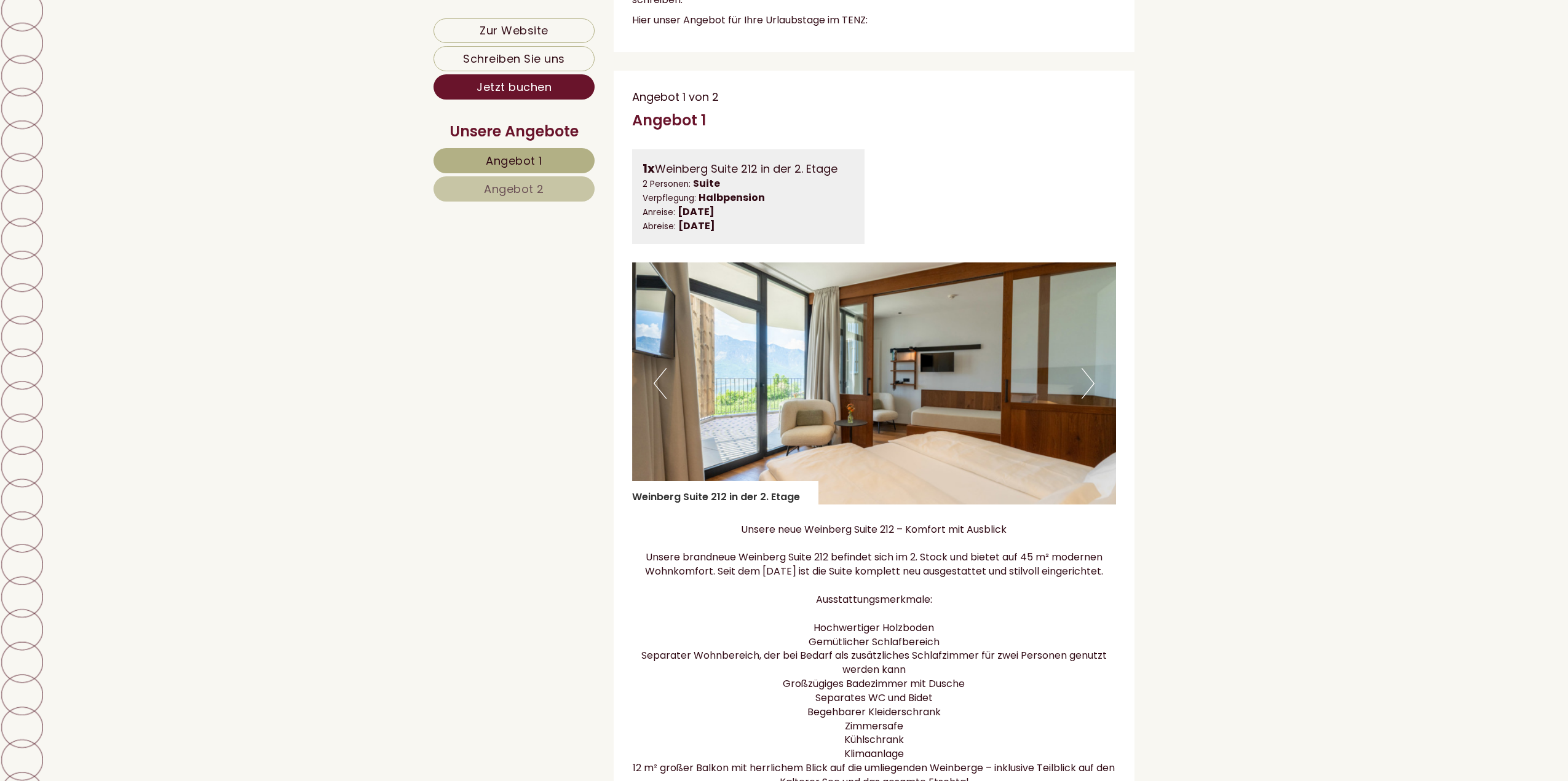
click at [1086, 394] on button "Next" at bounding box center [1088, 383] width 13 height 31
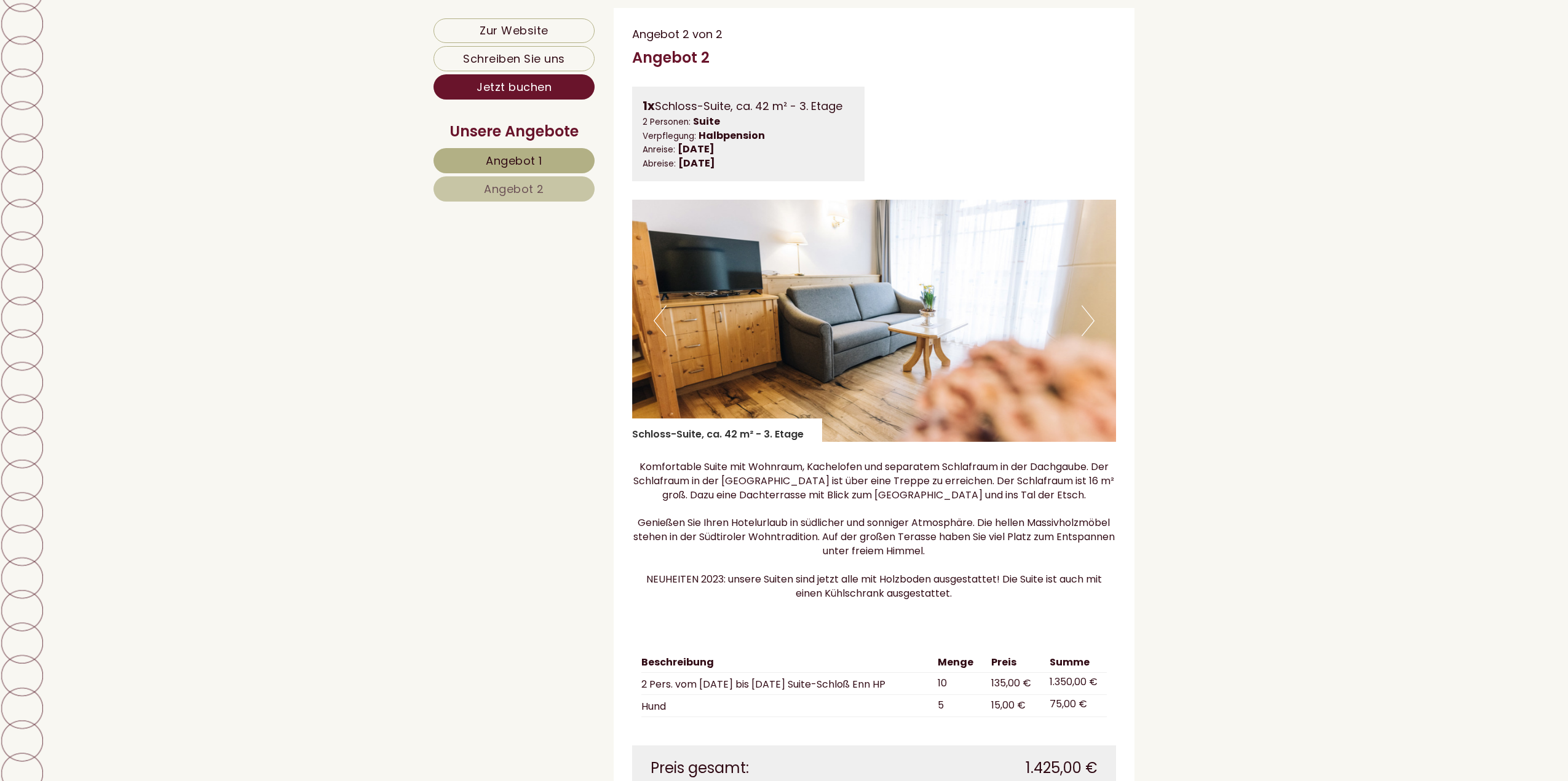
scroll to position [2029, 0]
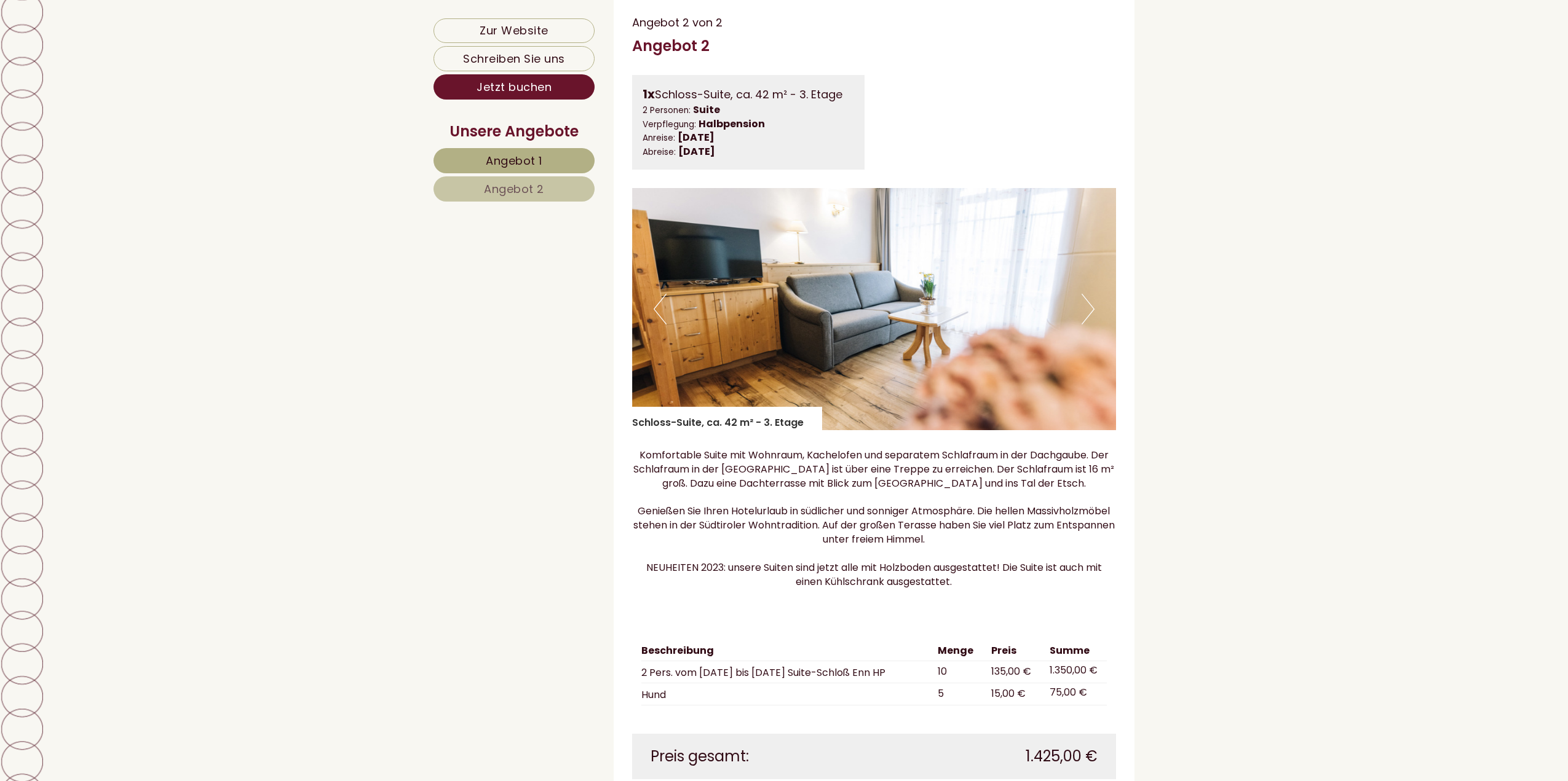
click at [1083, 323] on button "Next" at bounding box center [1088, 309] width 13 height 31
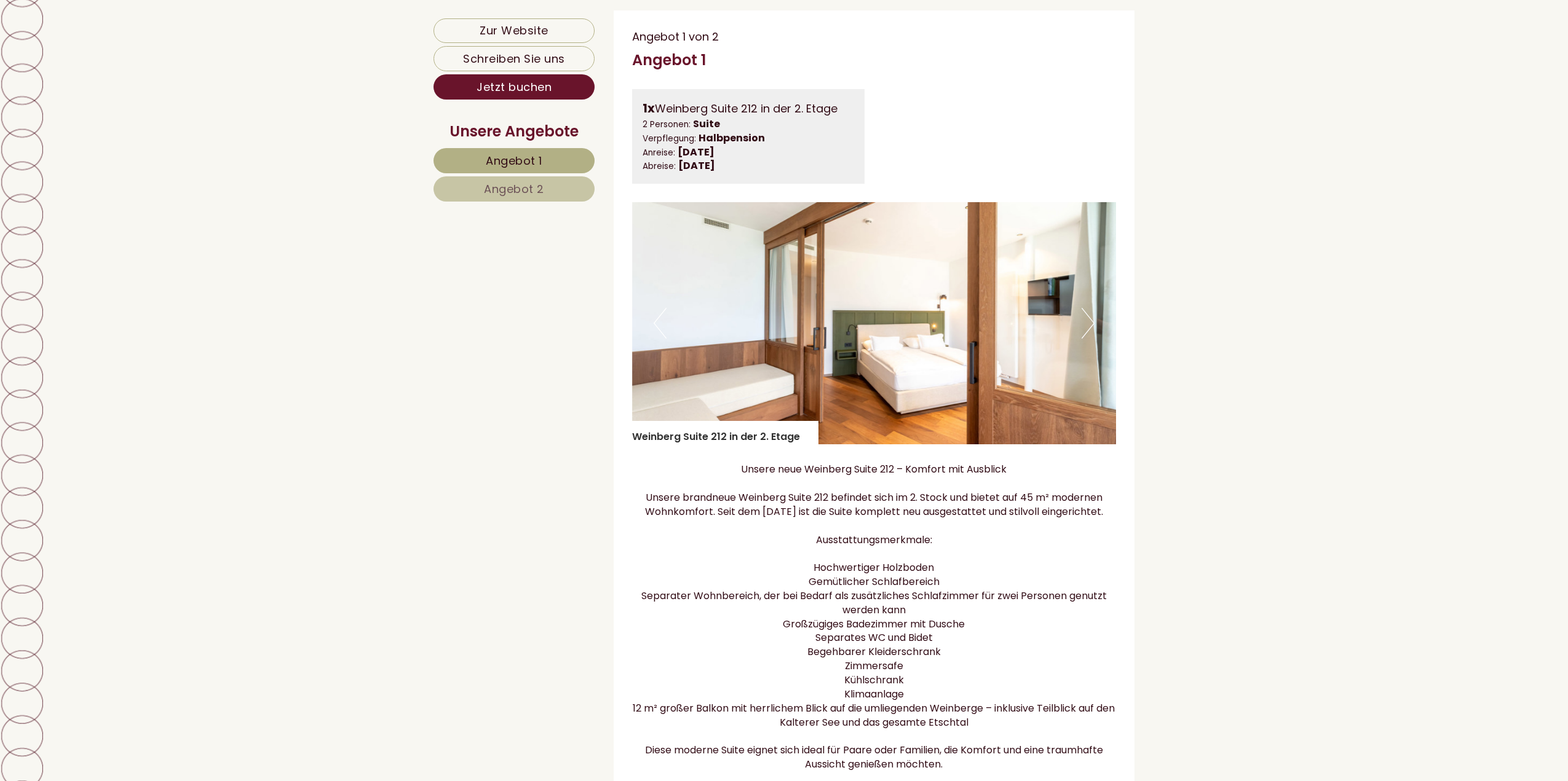
scroll to position [3442, 0]
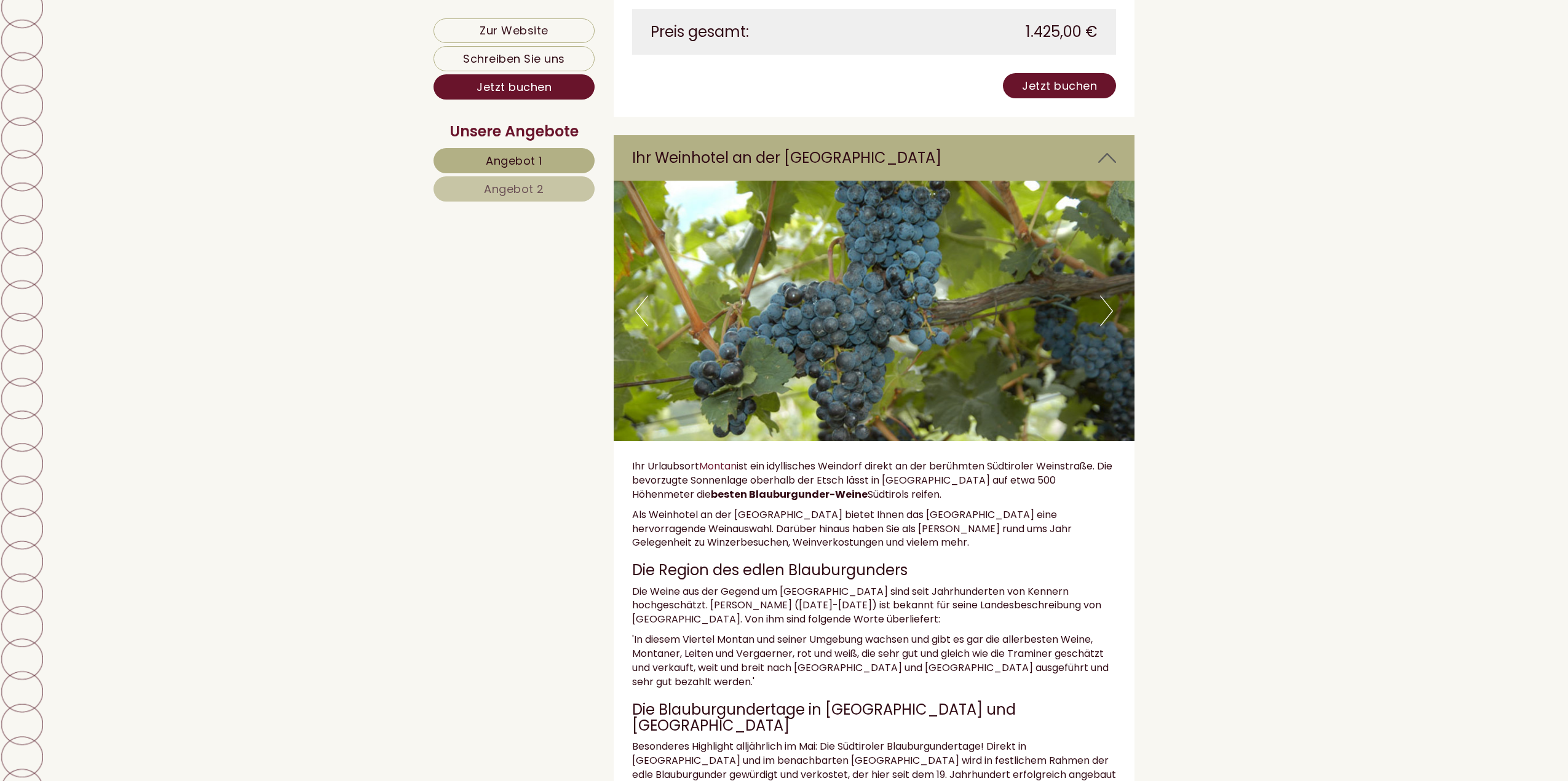
scroll to position [5163, 0]
click at [1105, 325] on button "Next" at bounding box center [1106, 310] width 13 height 31
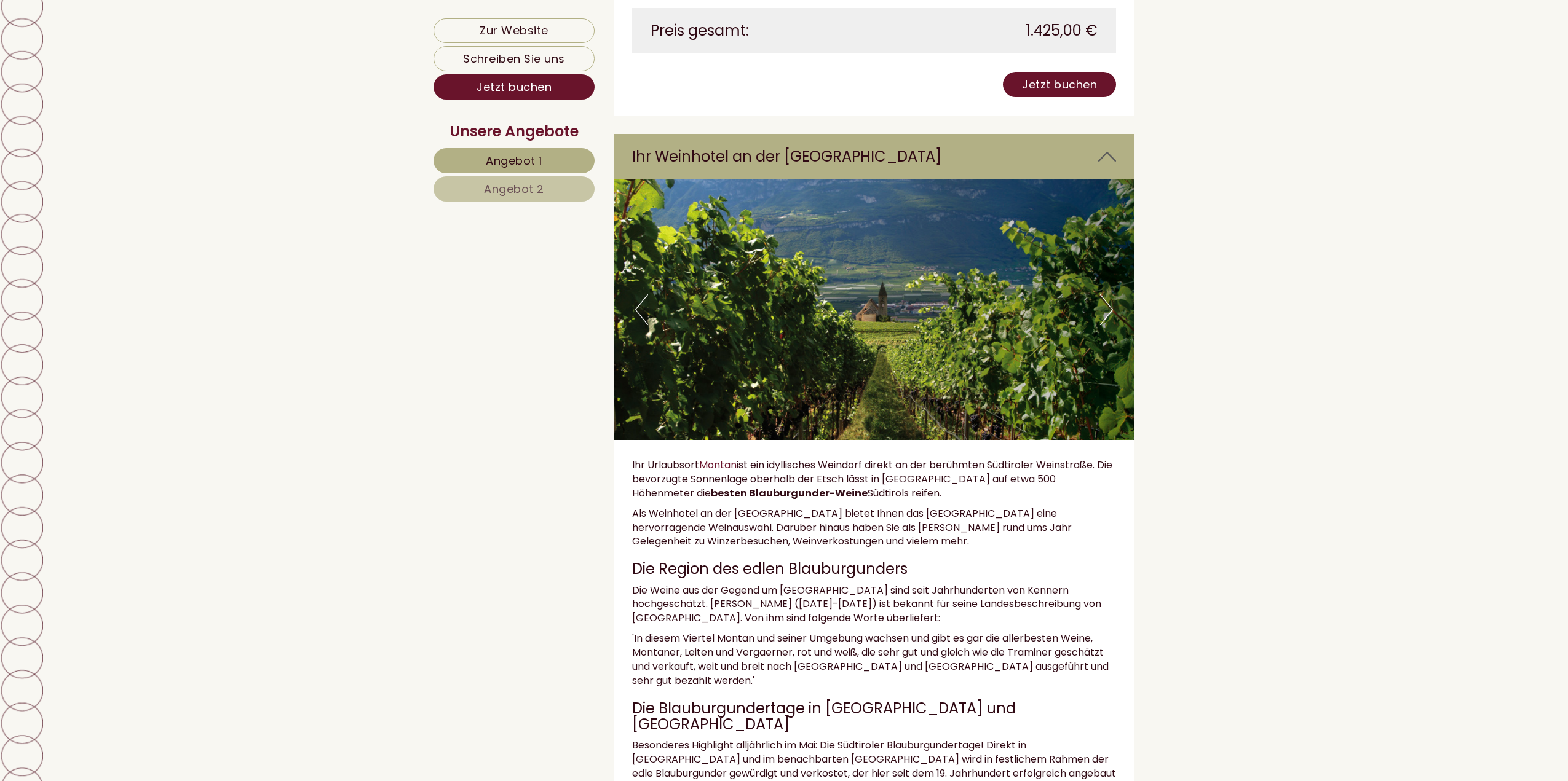
click at [1105, 325] on button "Next" at bounding box center [1106, 310] width 13 height 31
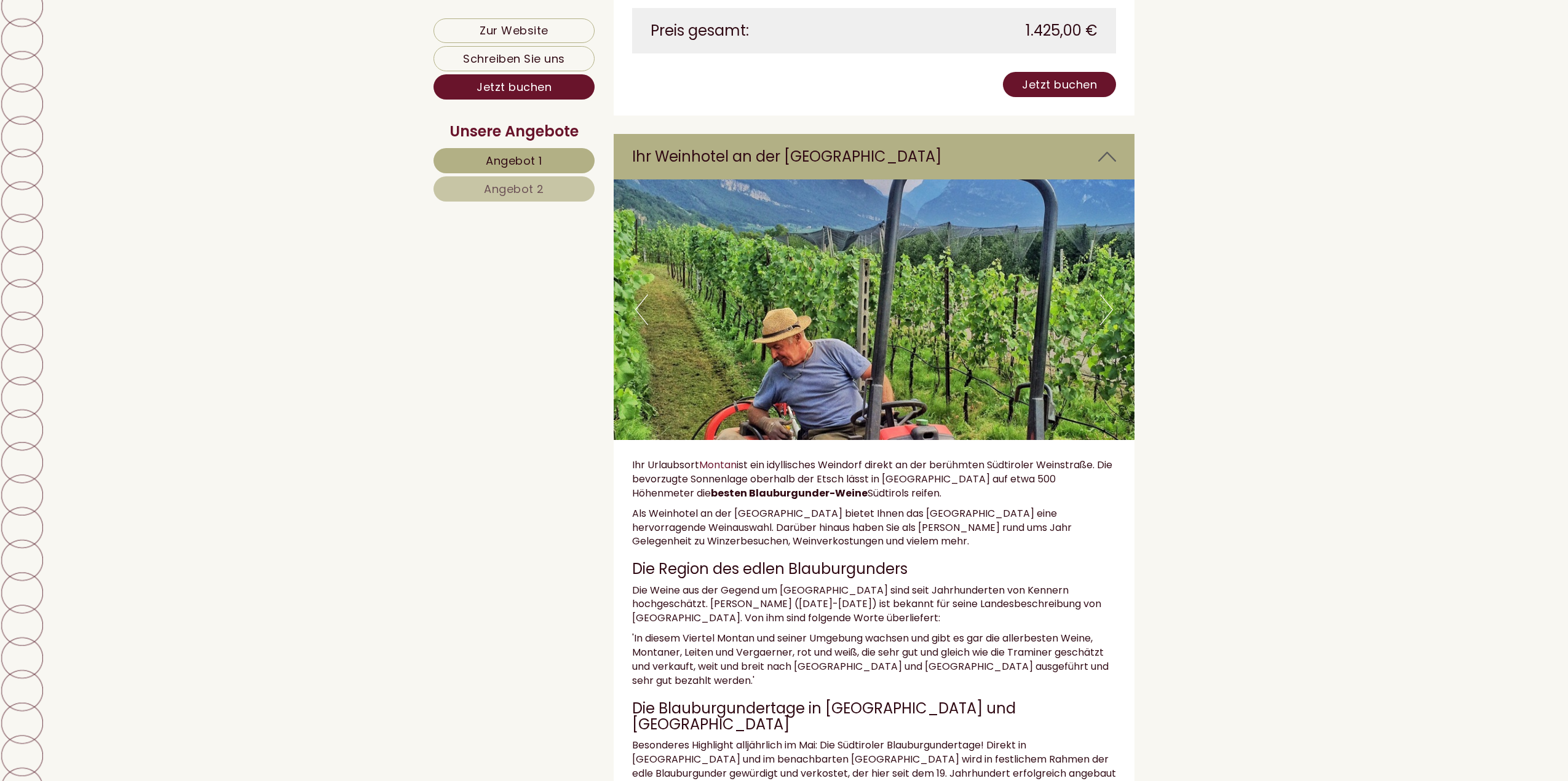
click at [1105, 325] on button "Next" at bounding box center [1106, 310] width 13 height 31
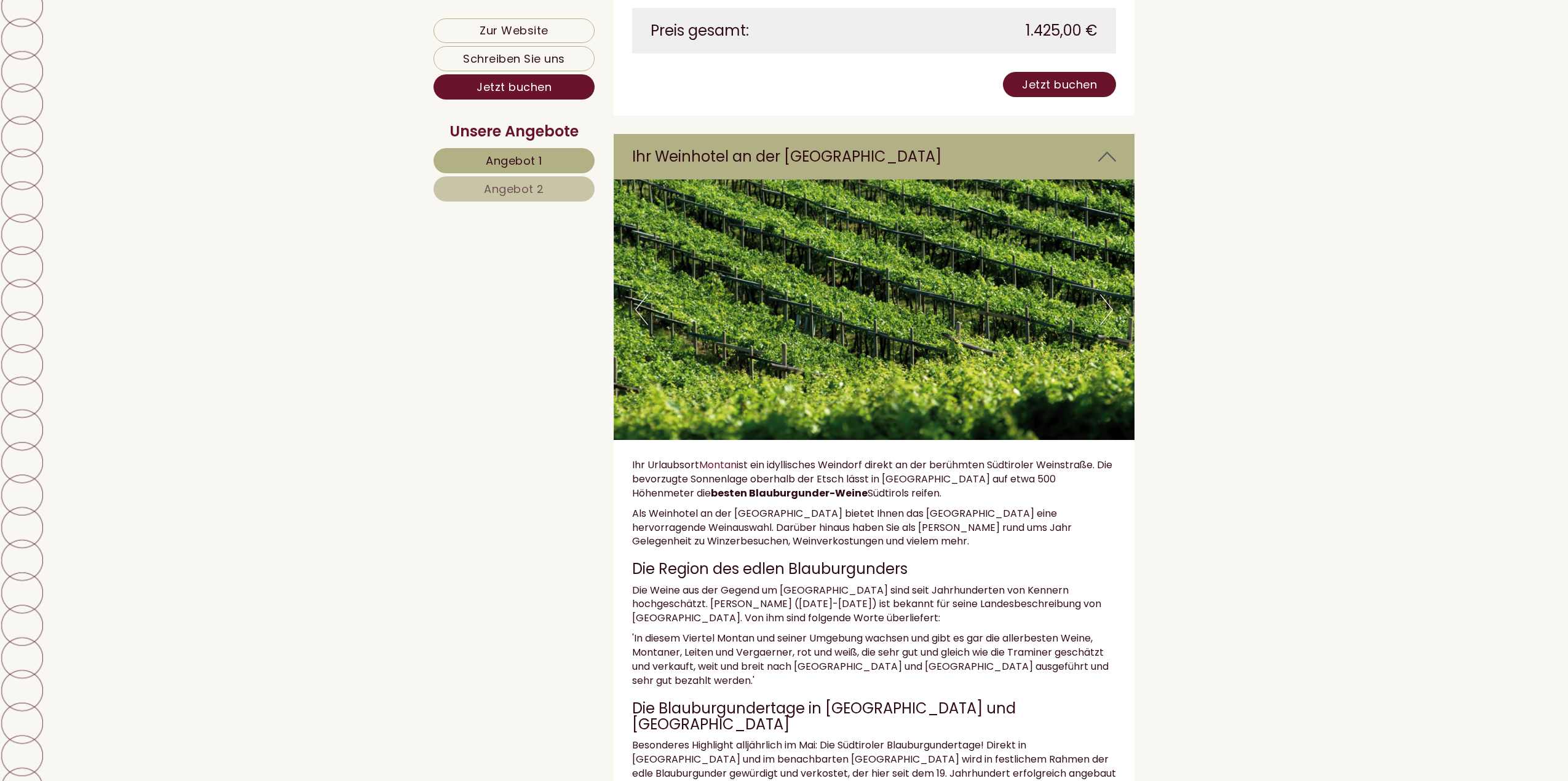
click at [1105, 325] on button "Next" at bounding box center [1106, 310] width 13 height 31
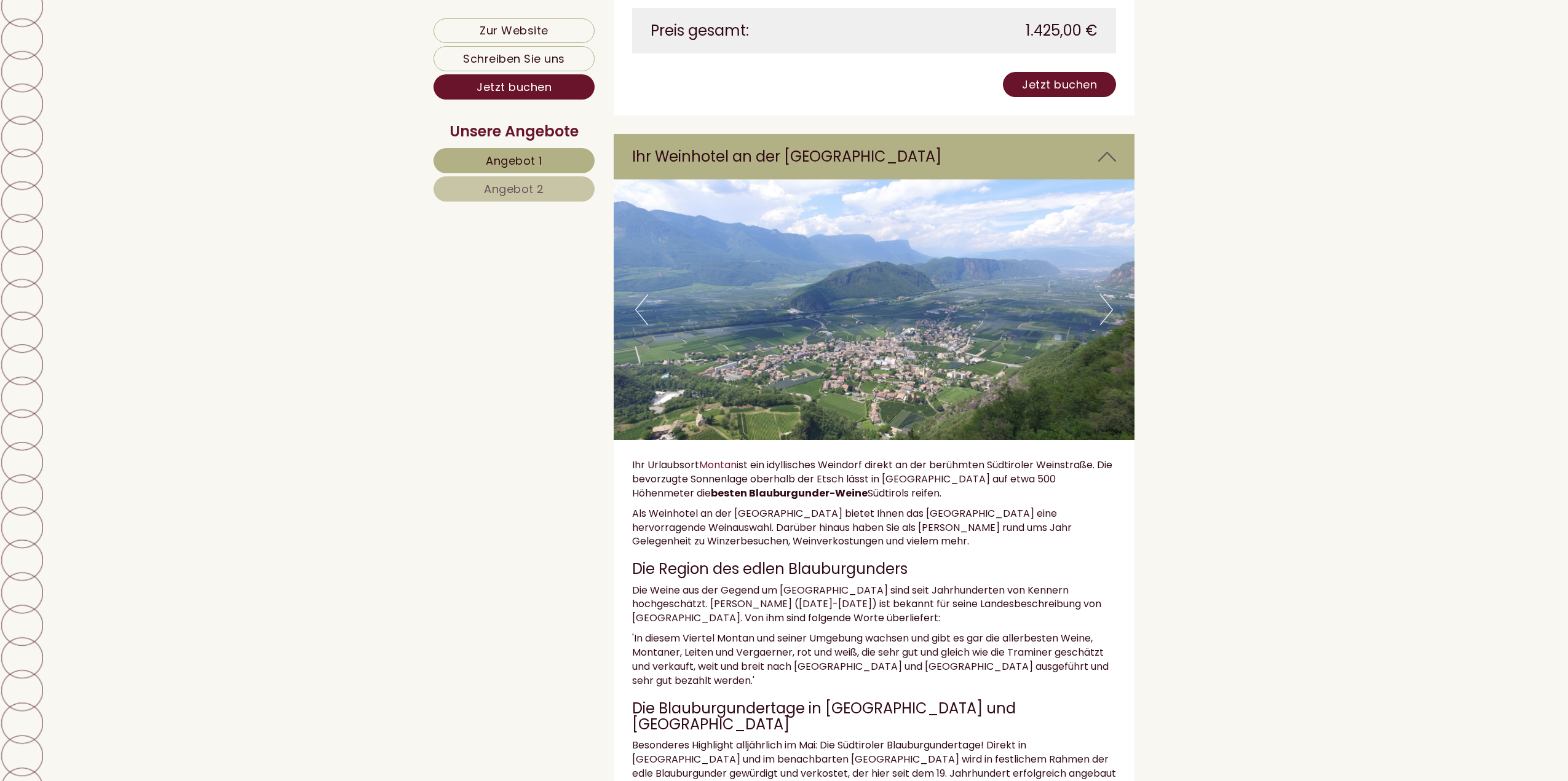
click at [1105, 325] on button "Next" at bounding box center [1106, 310] width 13 height 31
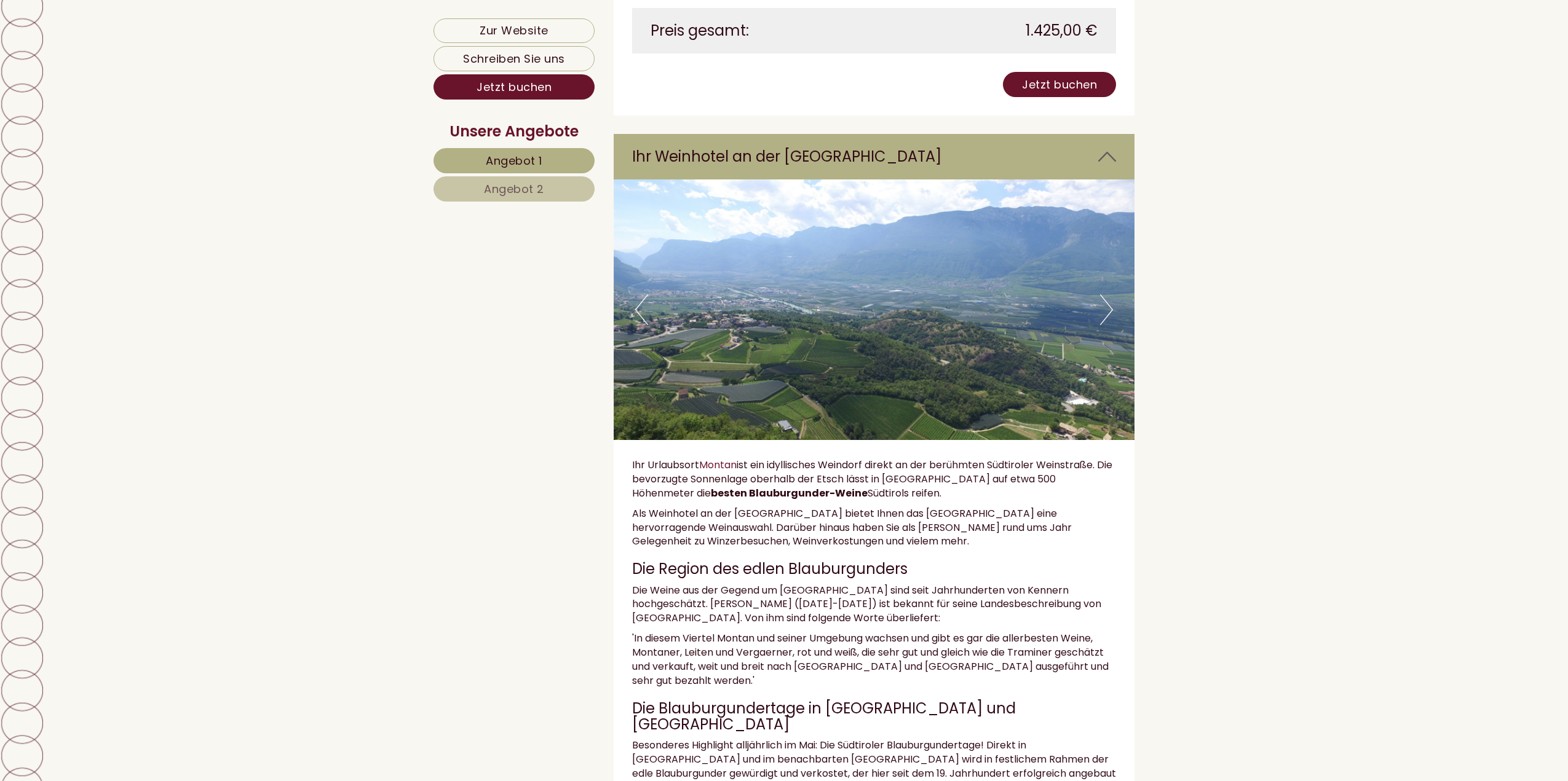
click at [1105, 325] on button "Next" at bounding box center [1106, 310] width 13 height 31
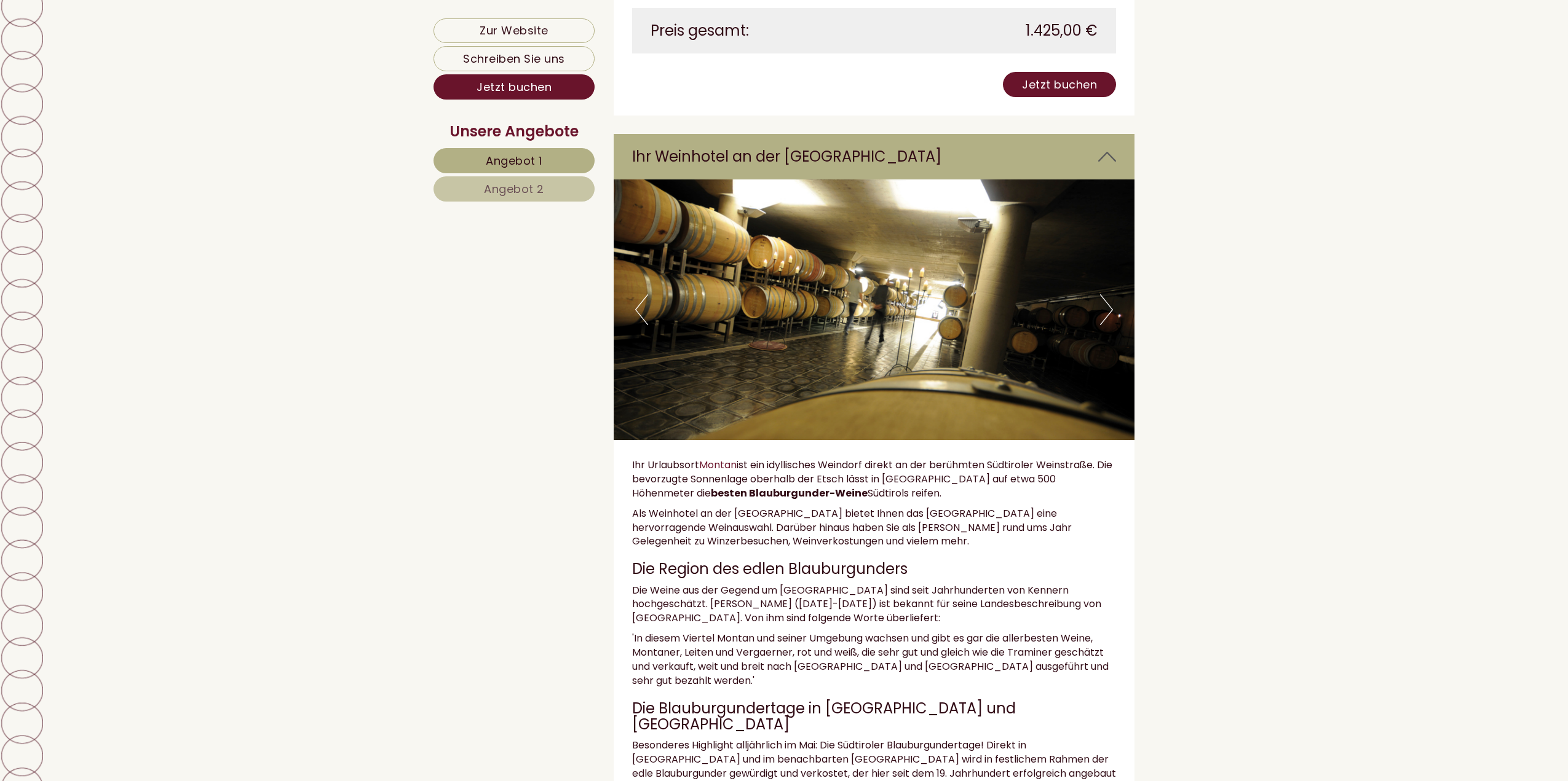
click at [1105, 325] on button "Next" at bounding box center [1106, 310] width 13 height 31
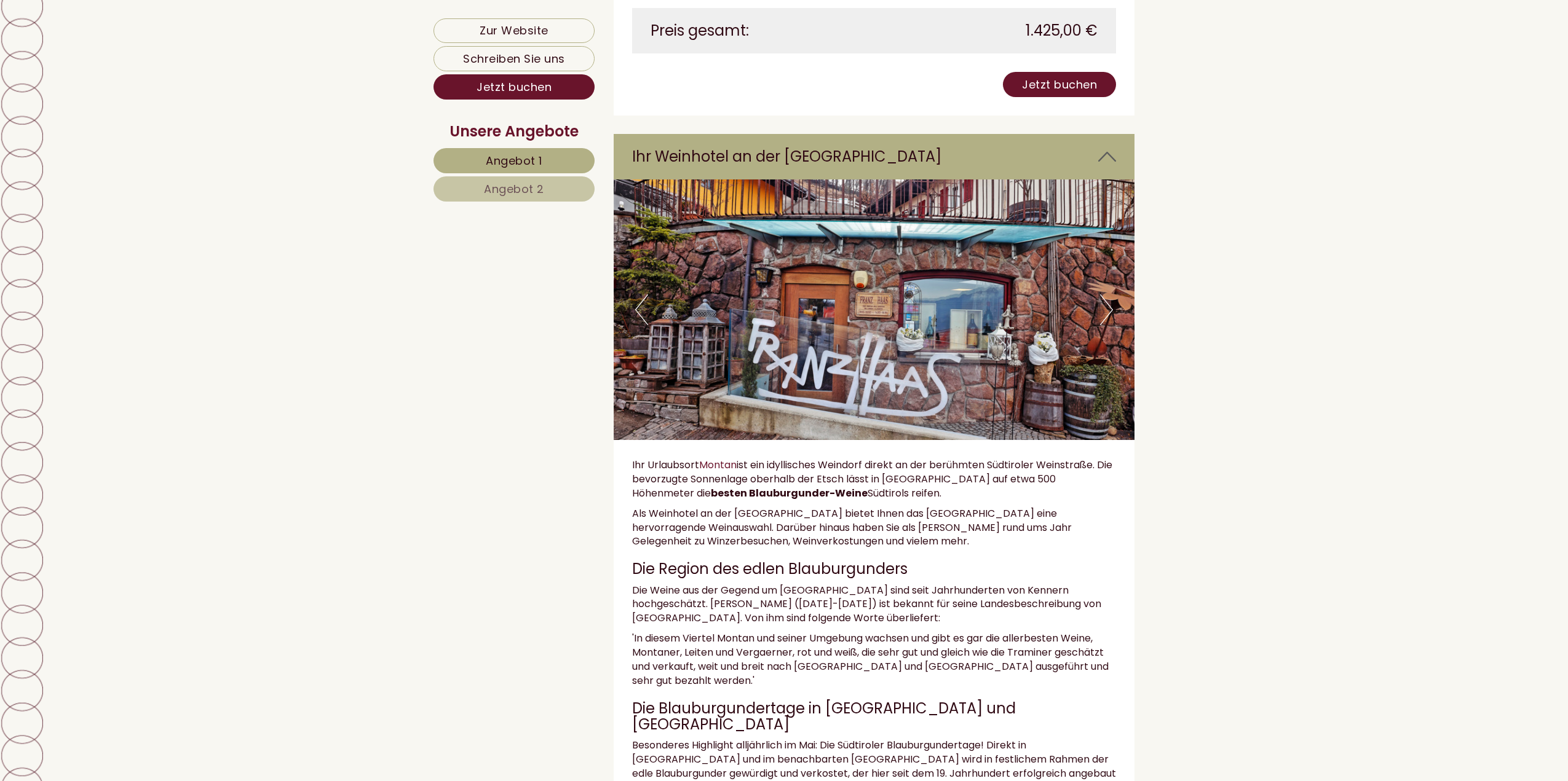
click at [1105, 325] on button "Next" at bounding box center [1106, 310] width 13 height 31
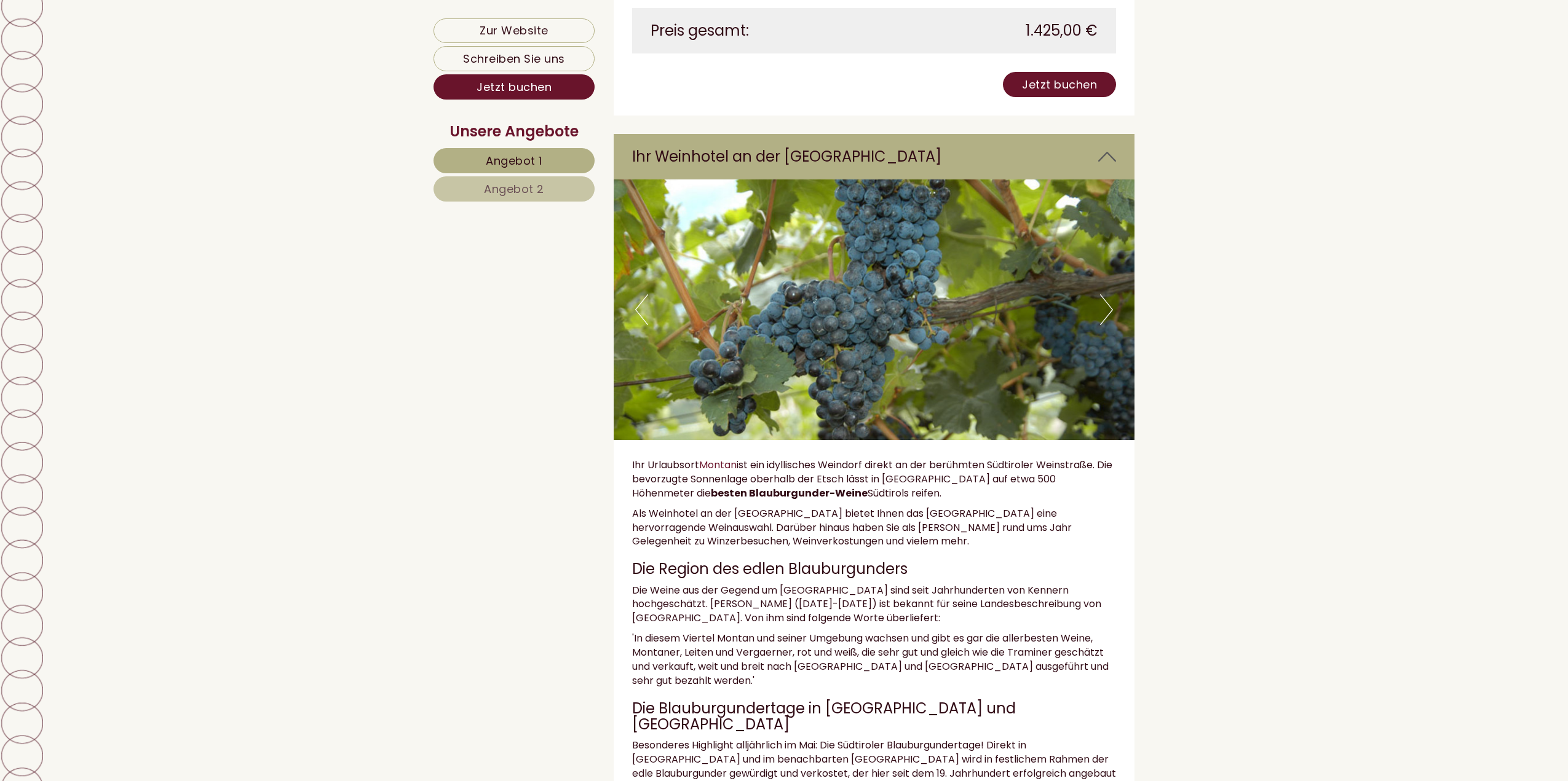
click at [1105, 325] on button "Next" at bounding box center [1106, 310] width 13 height 31
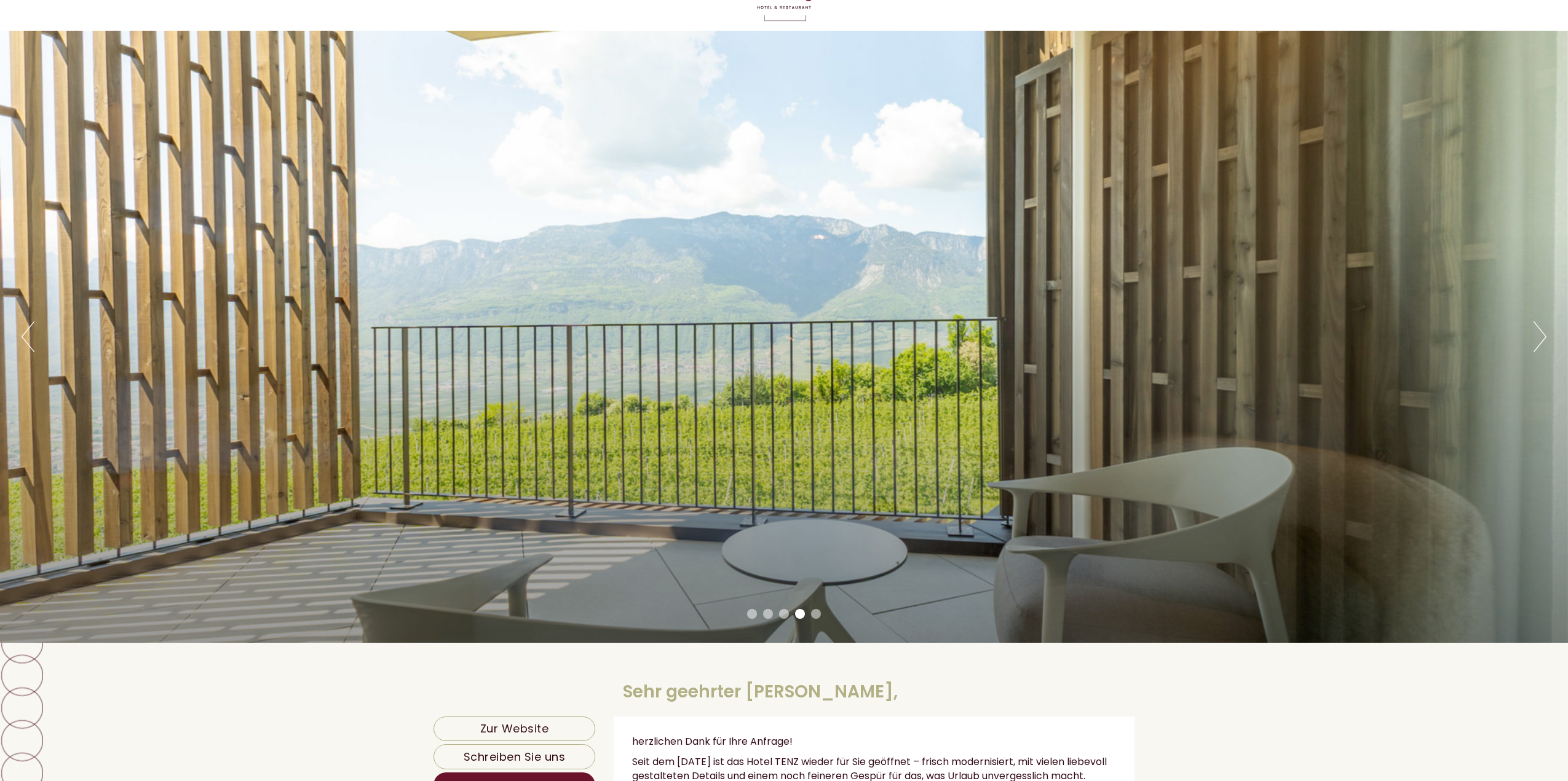
scroll to position [0, 0]
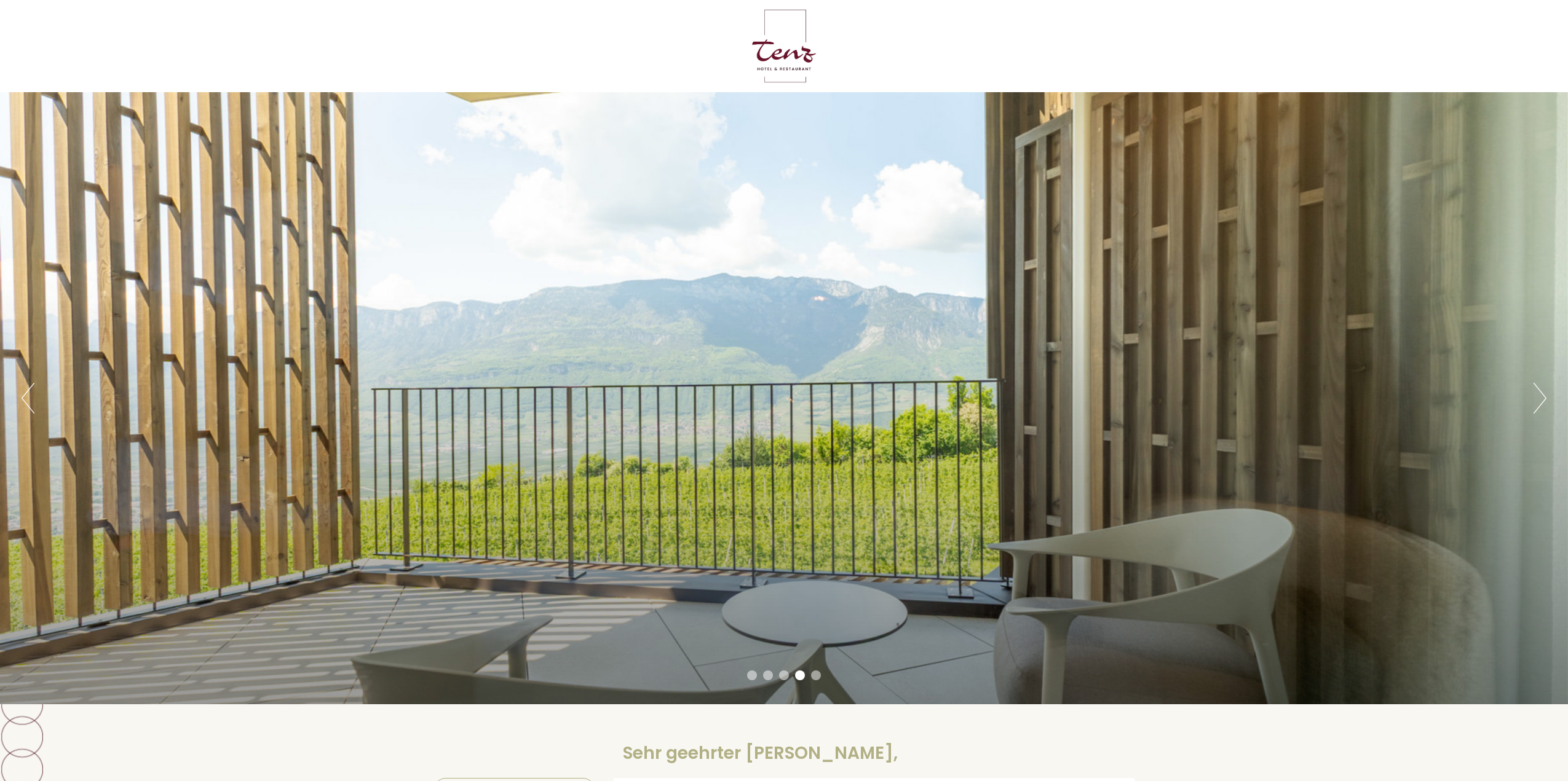
click at [1540, 404] on button "Next" at bounding box center [1540, 398] width 13 height 31
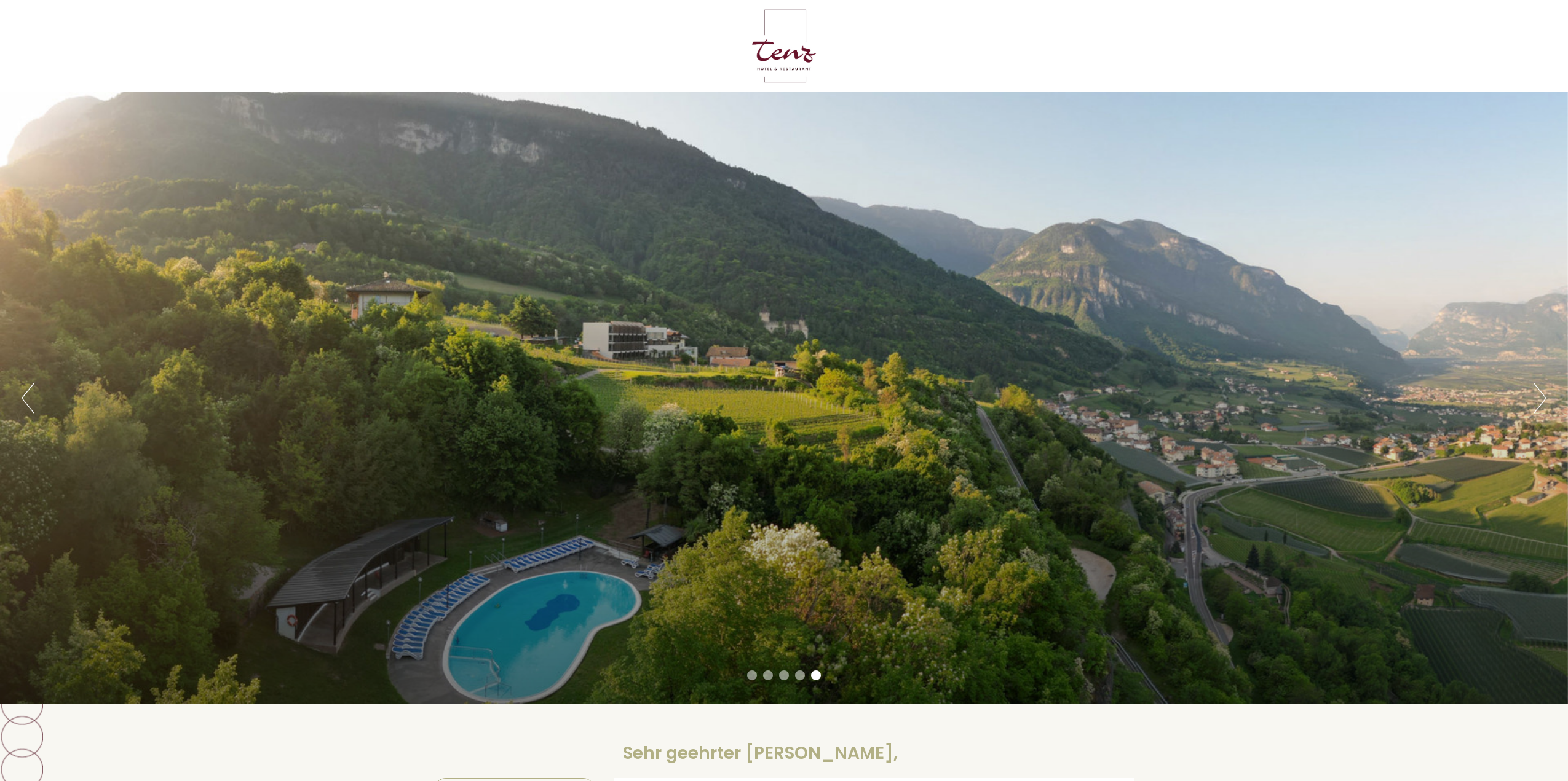
click at [1540, 404] on button "Next" at bounding box center [1540, 398] width 13 height 31
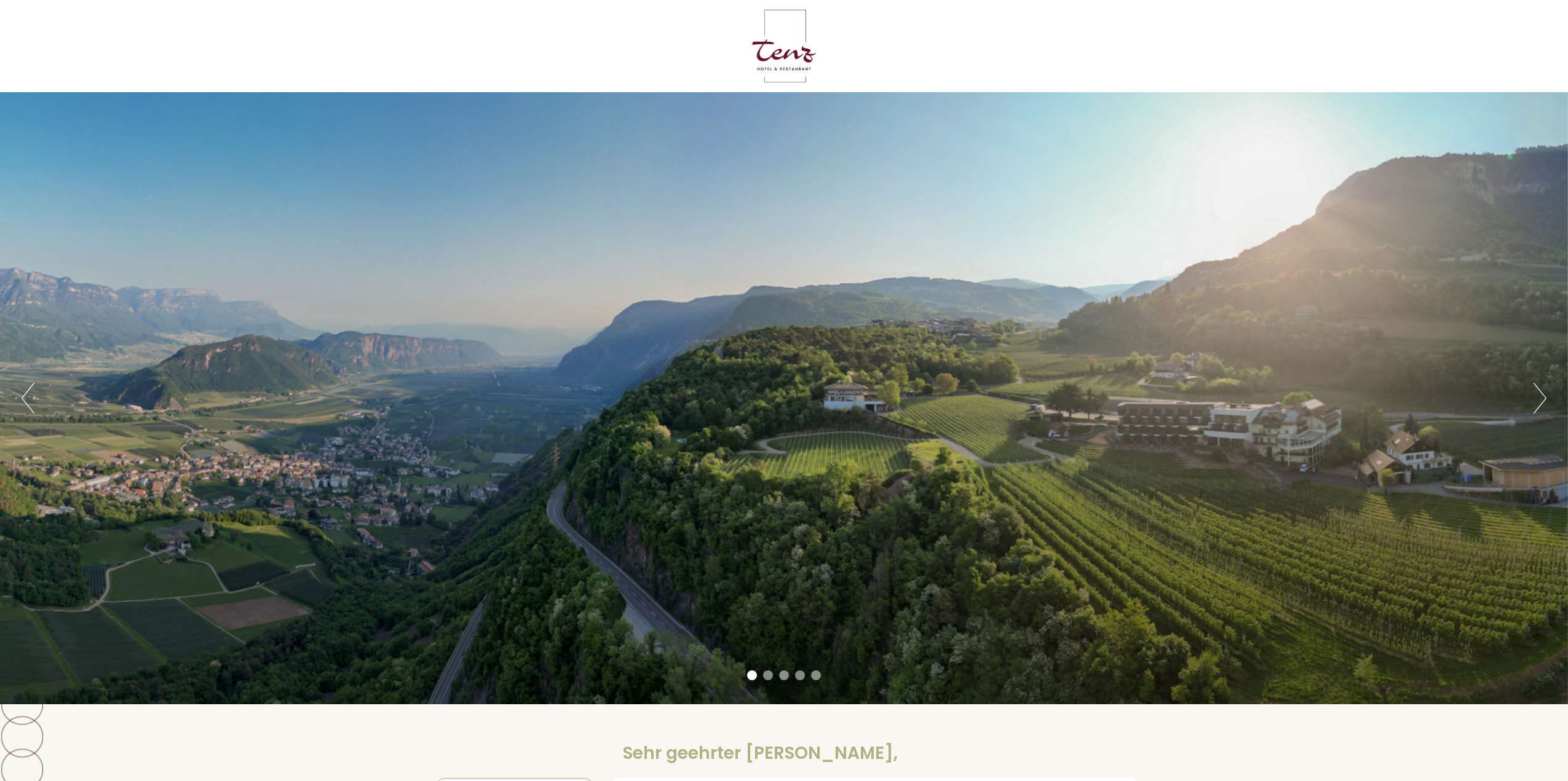
click at [1540, 404] on button "Next" at bounding box center [1540, 398] width 13 height 31
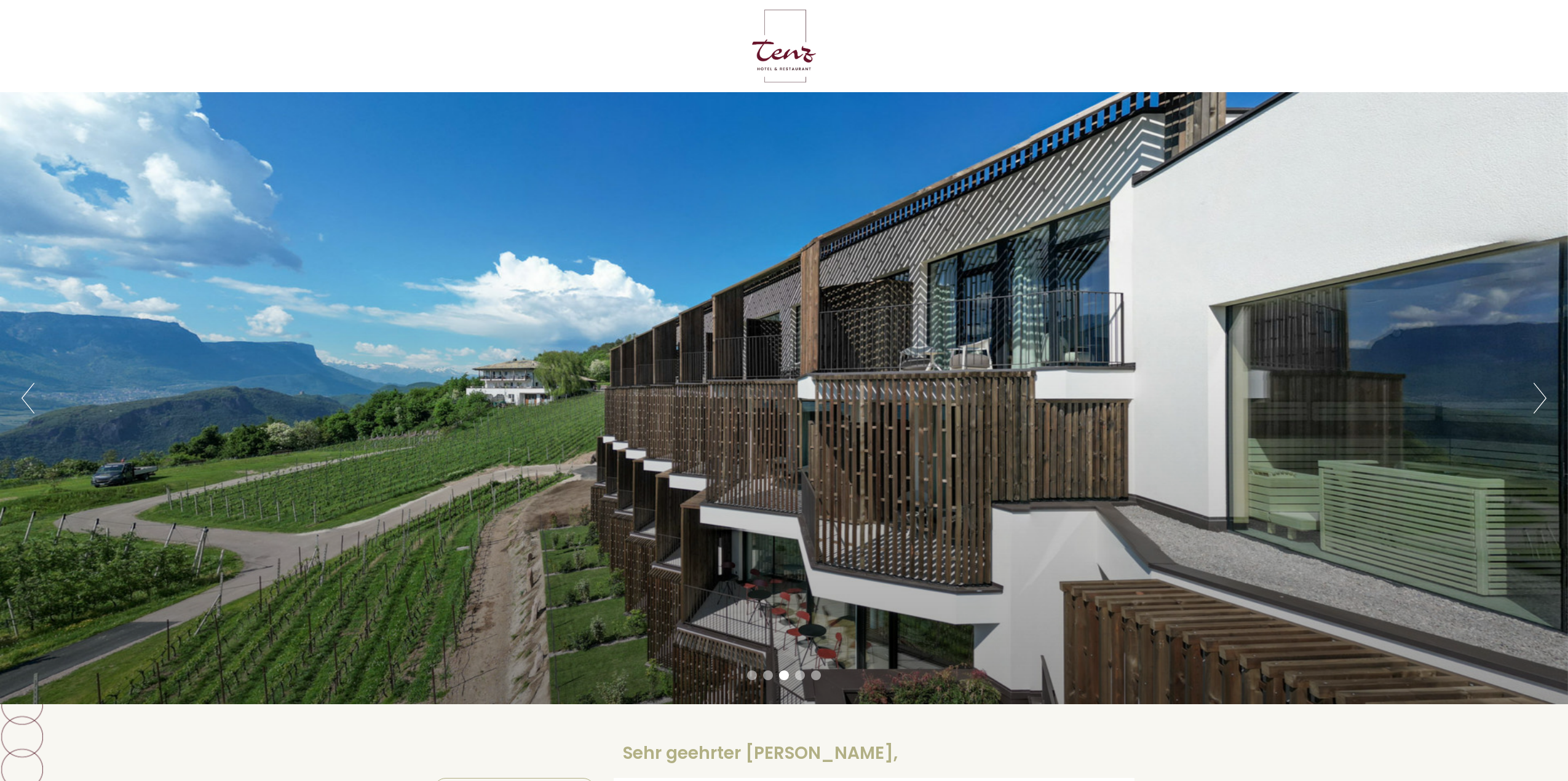
click at [1540, 404] on button "Next" at bounding box center [1540, 398] width 13 height 31
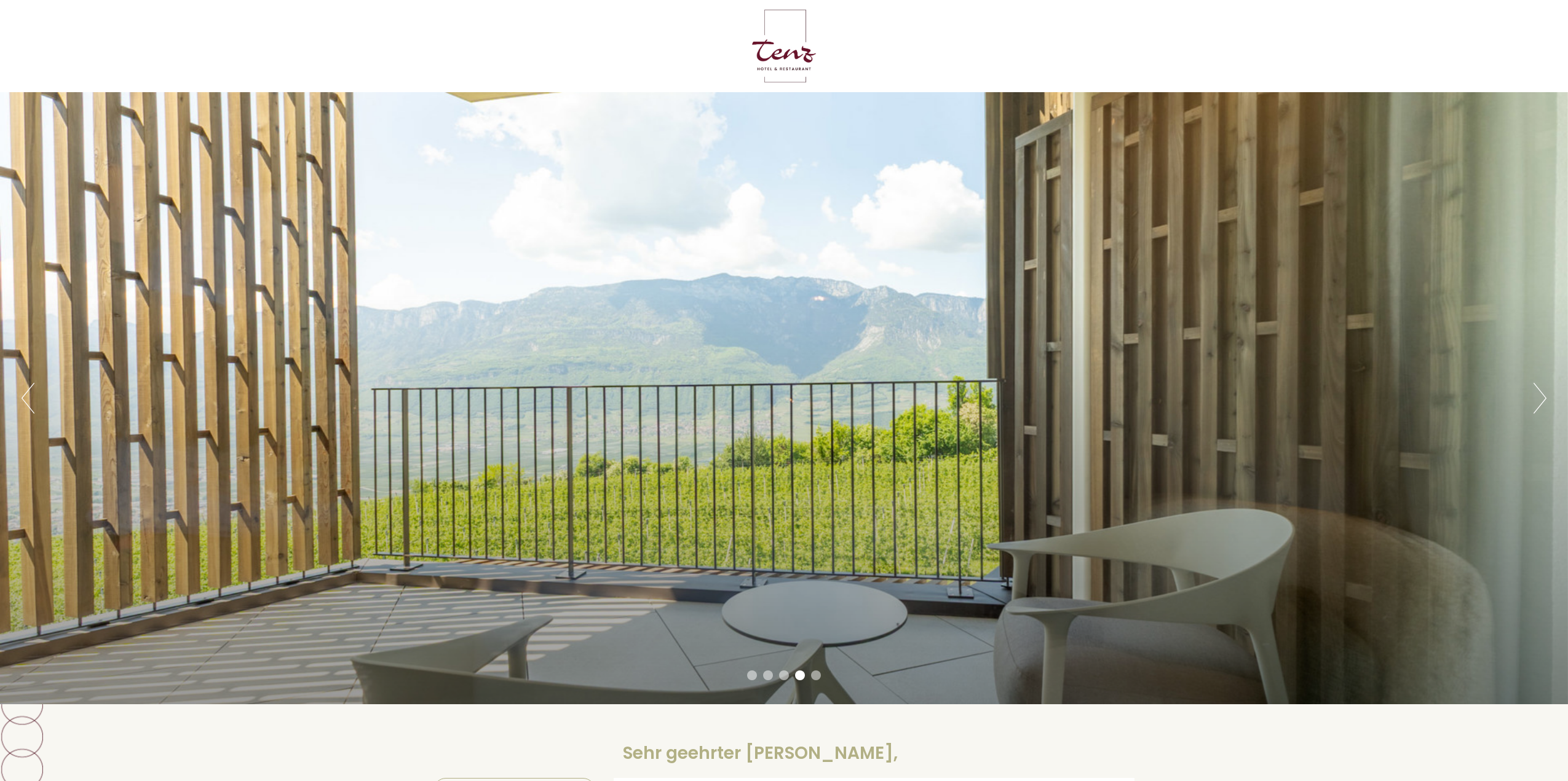
click at [1540, 404] on button "Next" at bounding box center [1540, 398] width 13 height 31
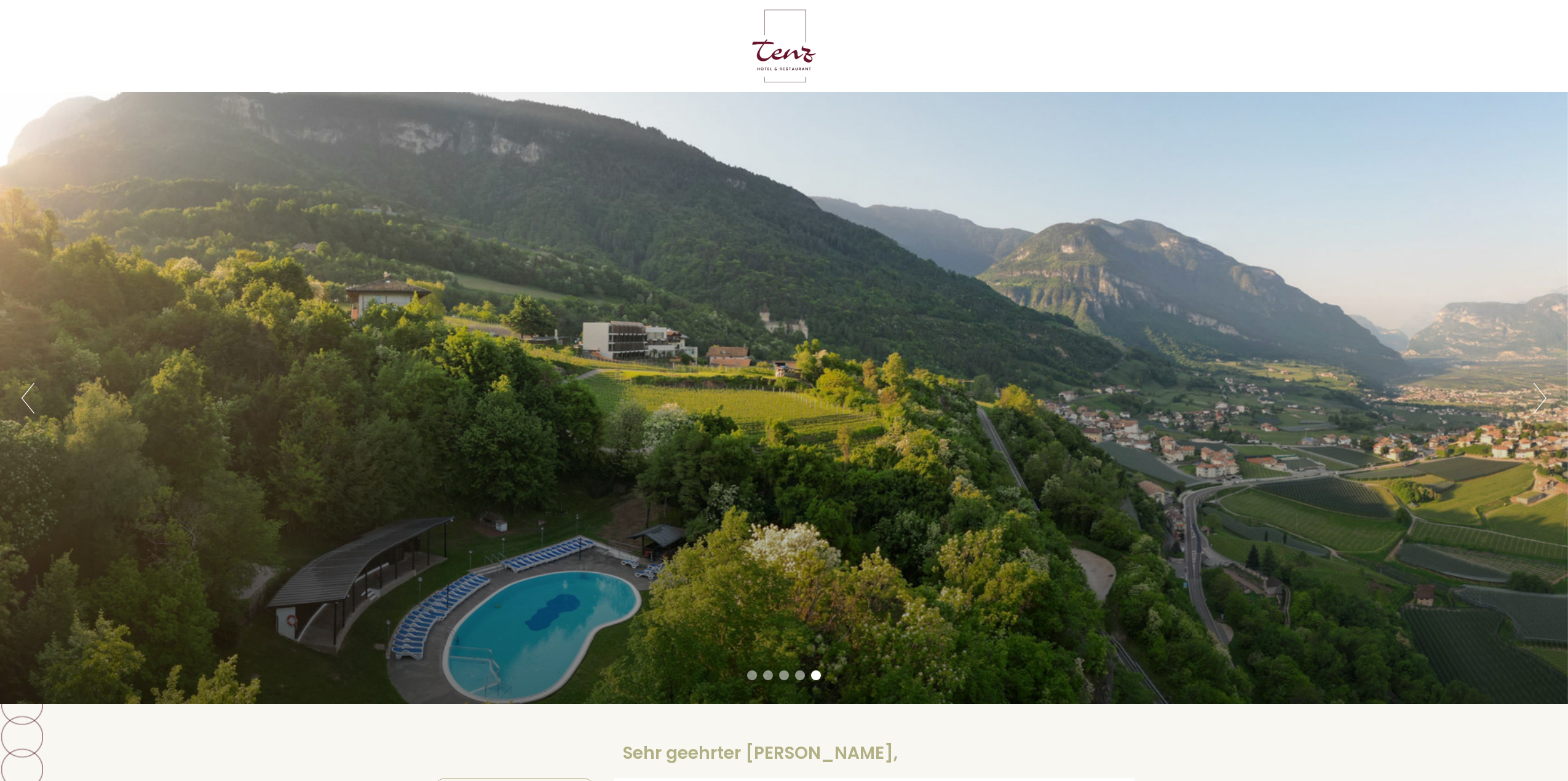
click at [1541, 401] on button "Next" at bounding box center [1540, 398] width 13 height 31
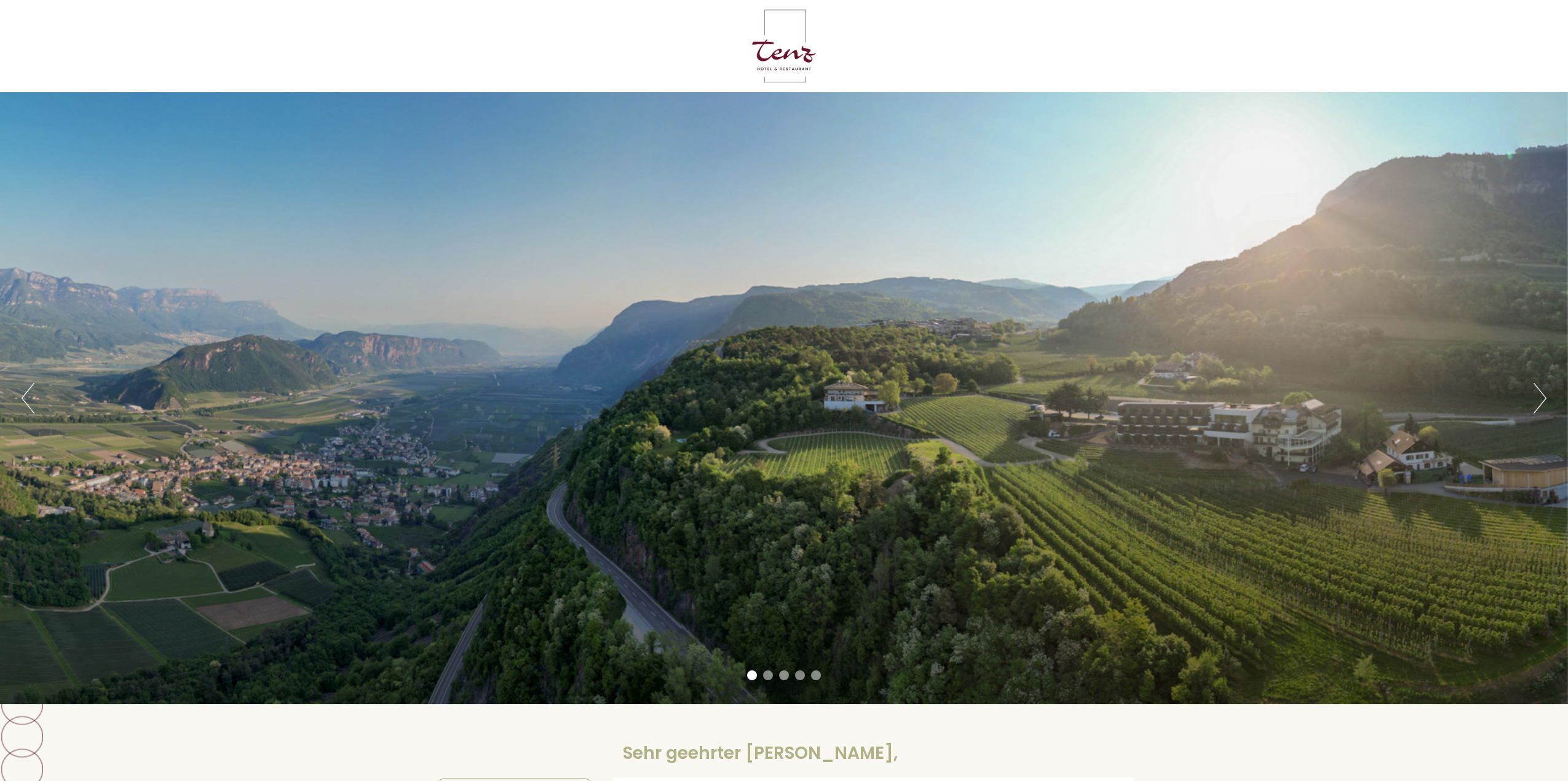
click at [1543, 398] on button "Next" at bounding box center [1540, 398] width 13 height 31
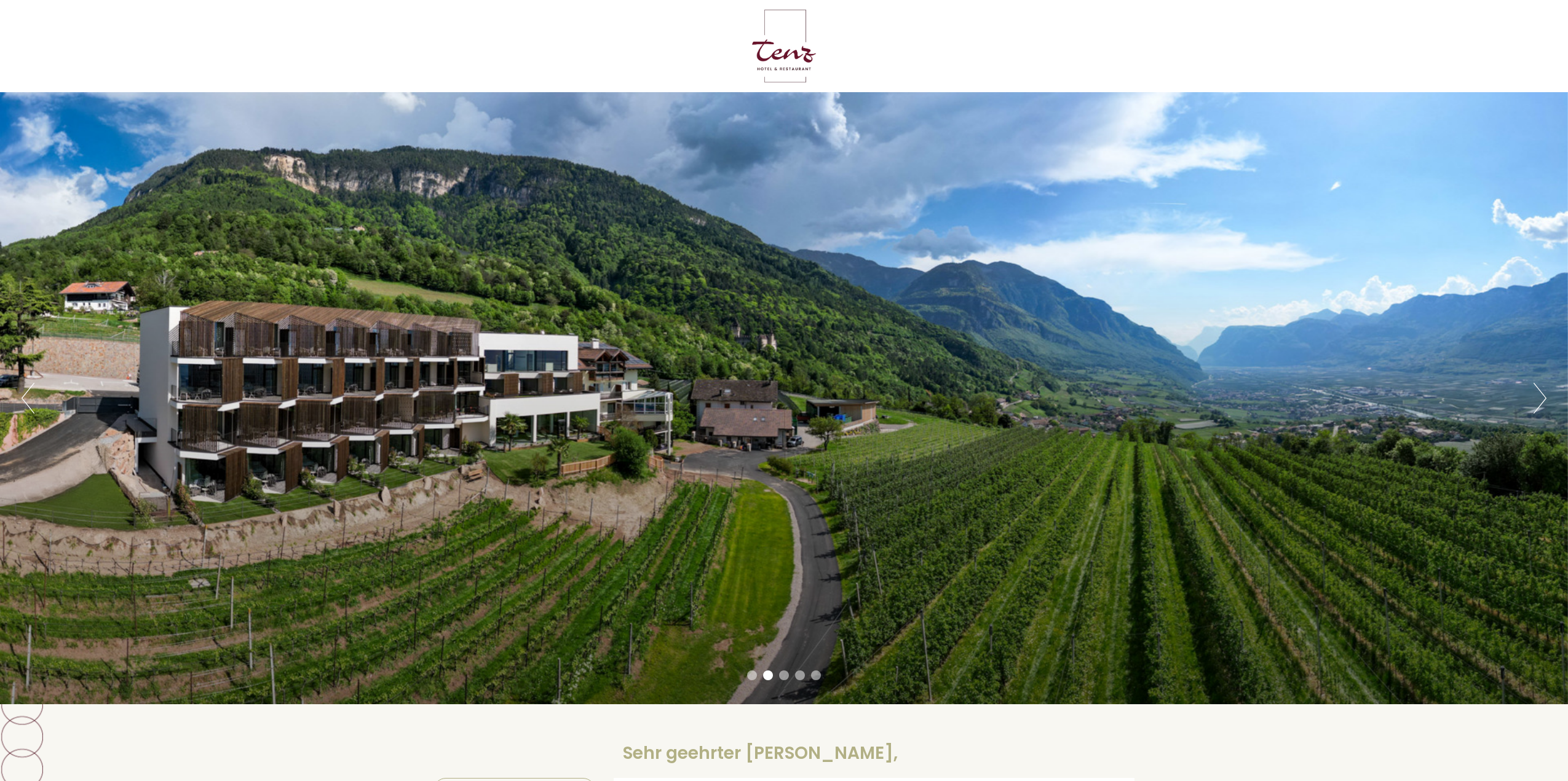
click at [1543, 398] on button "Next" at bounding box center [1540, 398] width 13 height 31
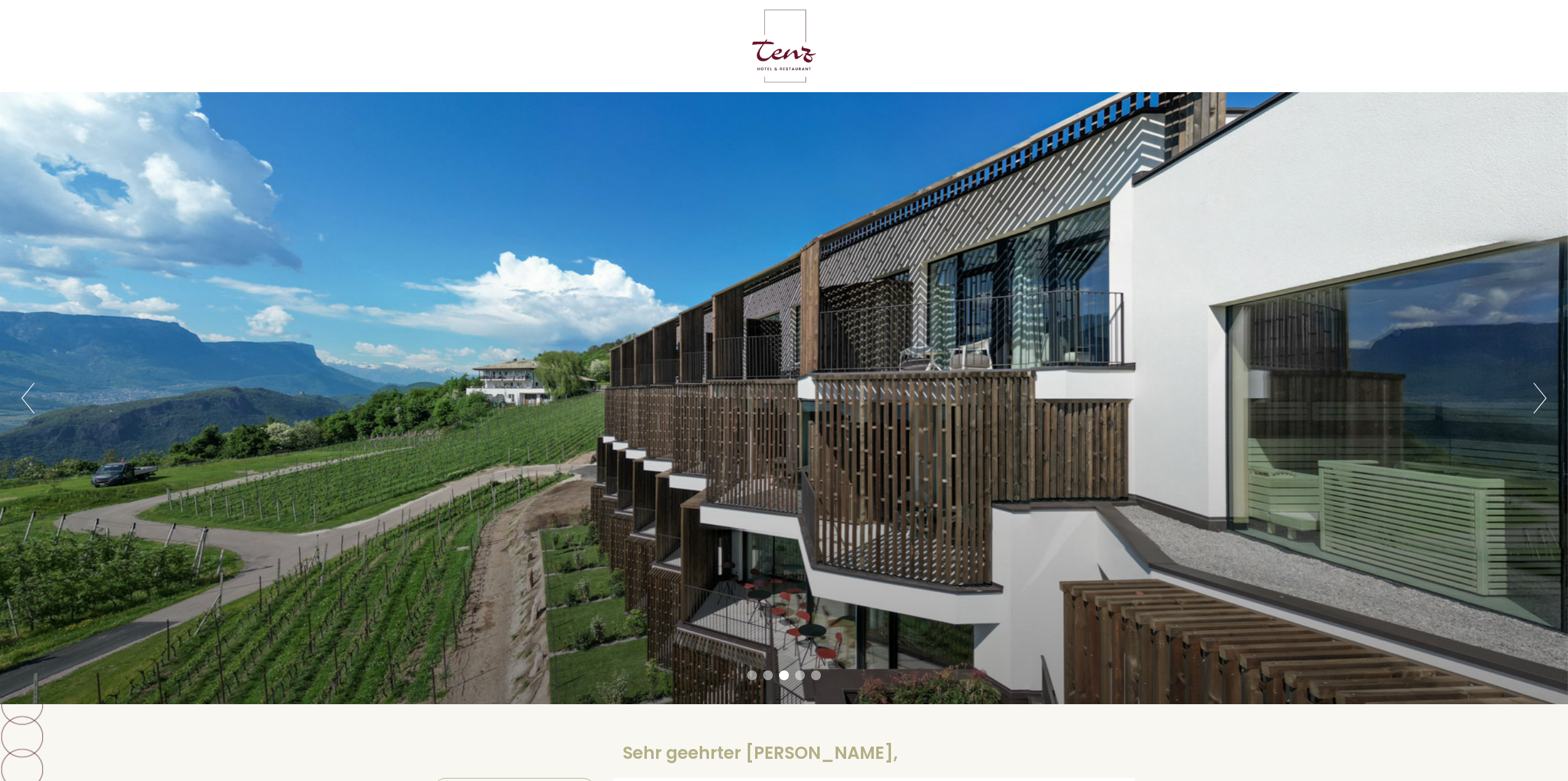
click at [1543, 398] on button "Next" at bounding box center [1540, 398] width 13 height 31
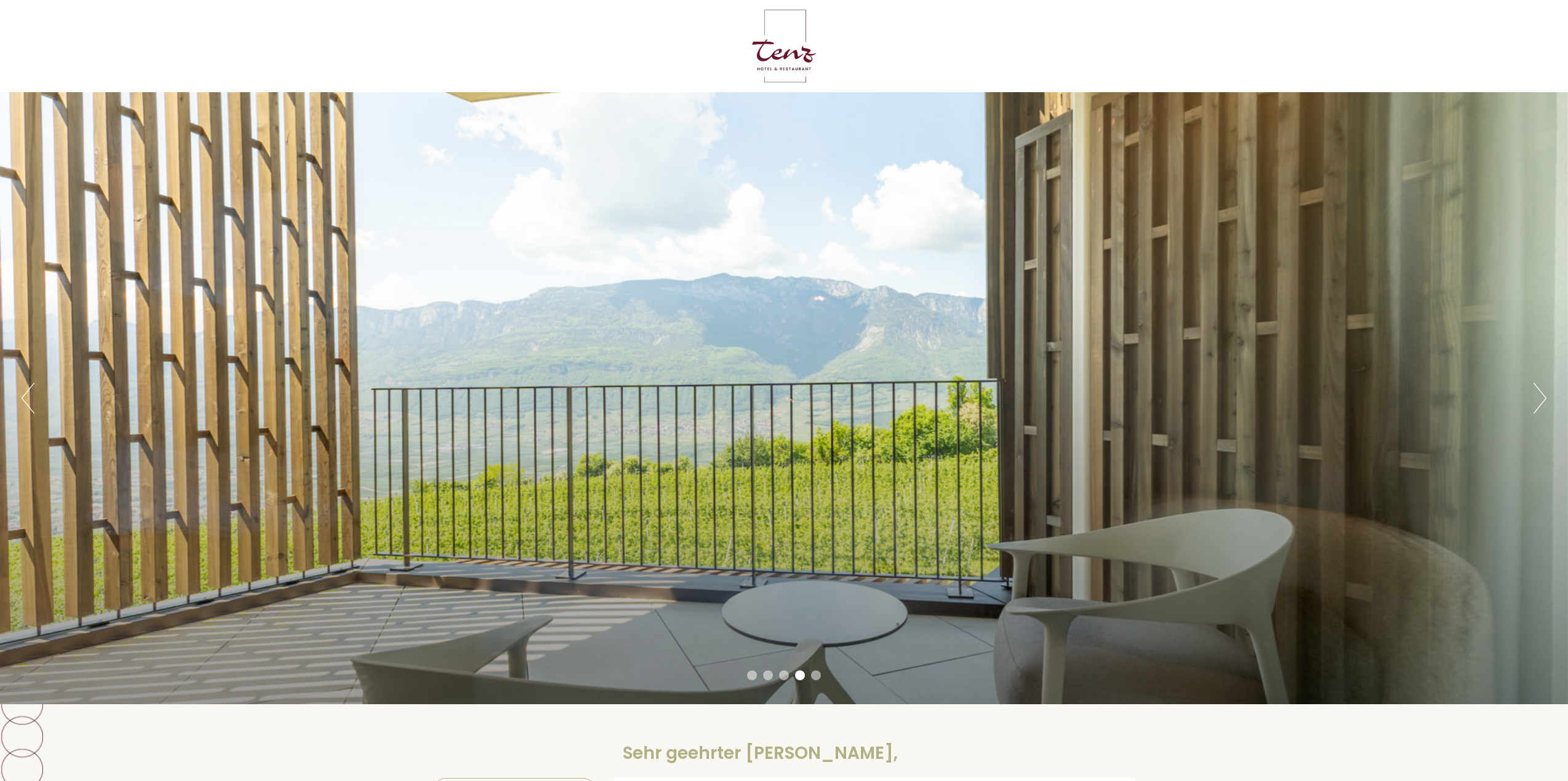
click at [1543, 398] on button "Next" at bounding box center [1540, 398] width 13 height 31
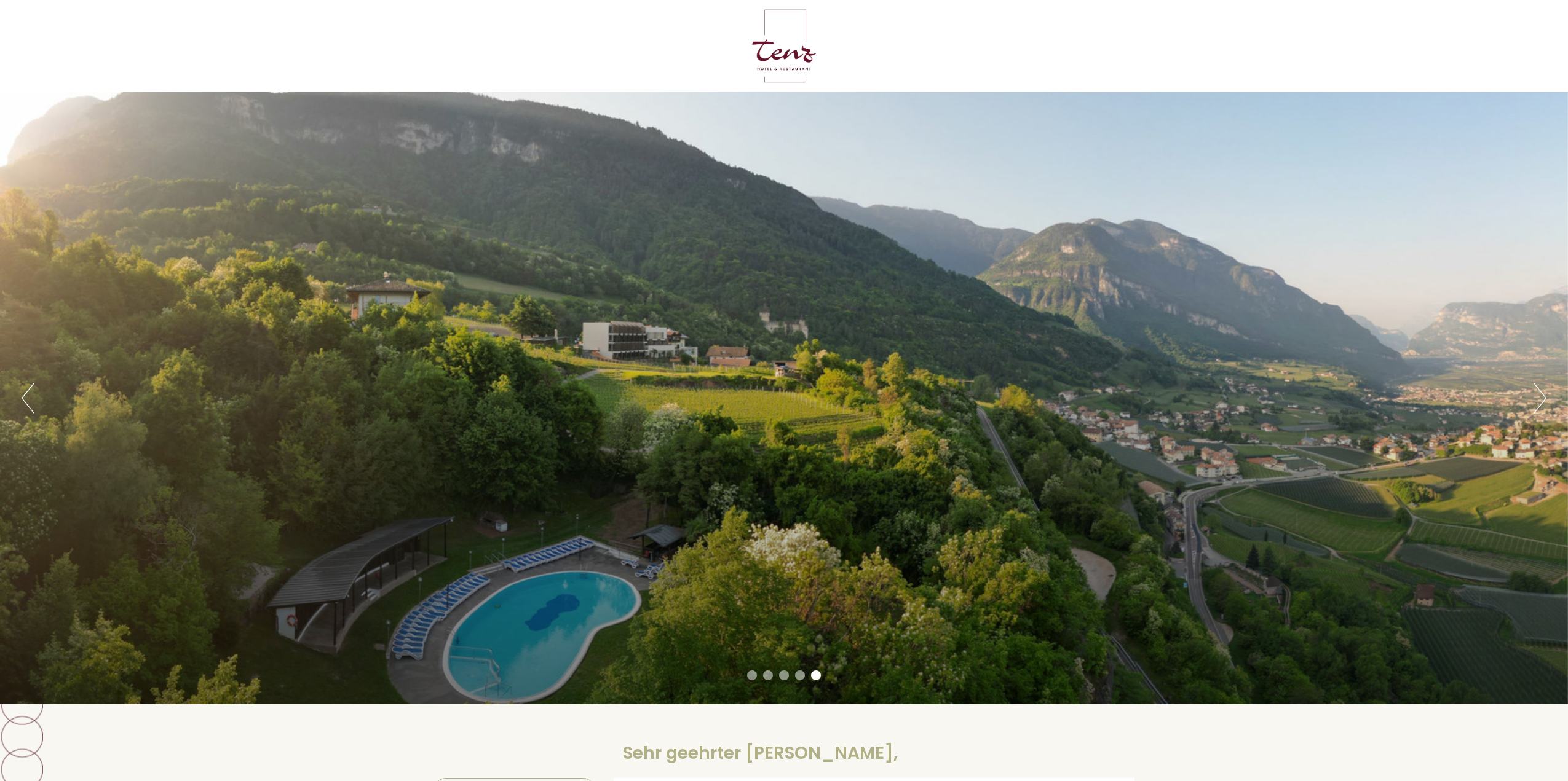
click at [1543, 398] on button "Next" at bounding box center [1540, 398] width 13 height 31
